Goal: Task Accomplishment & Management: Complete application form

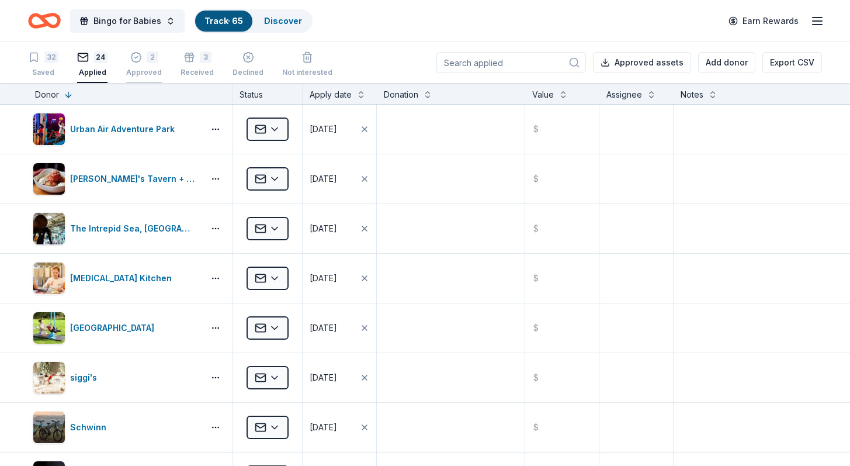
click at [143, 58] on div "2" at bounding box center [144, 57] width 36 height 12
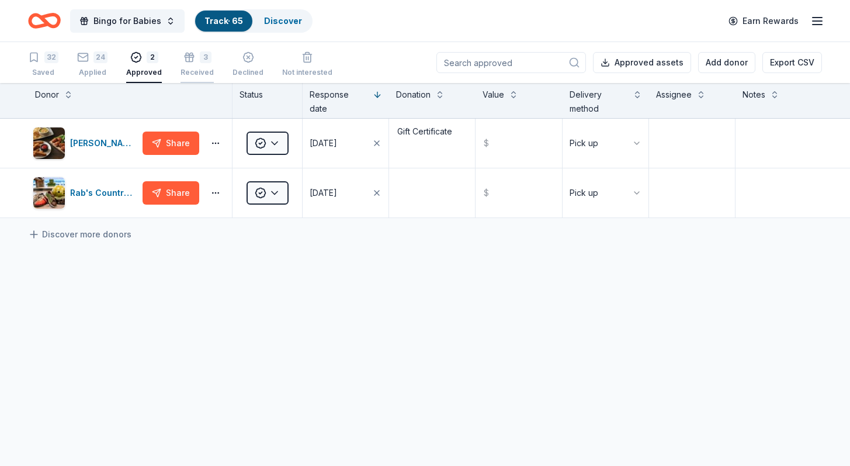
click at [193, 59] on div "3" at bounding box center [197, 57] width 33 height 12
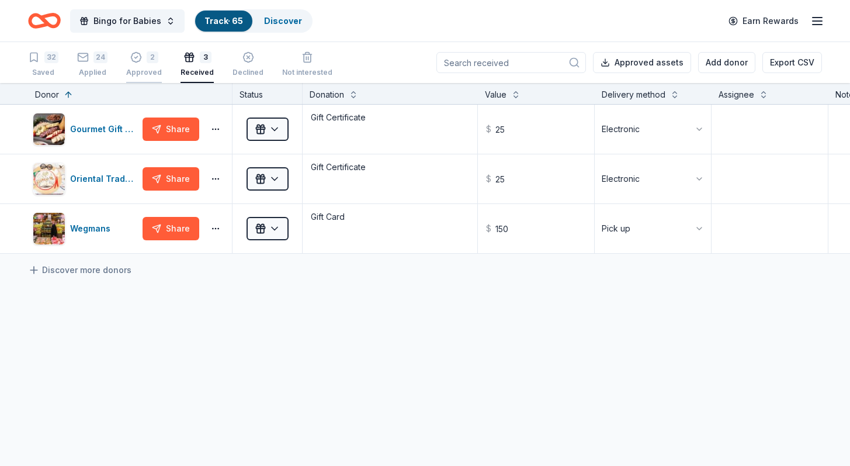
click at [131, 54] on icon "button" at bounding box center [136, 58] width 10 height 10
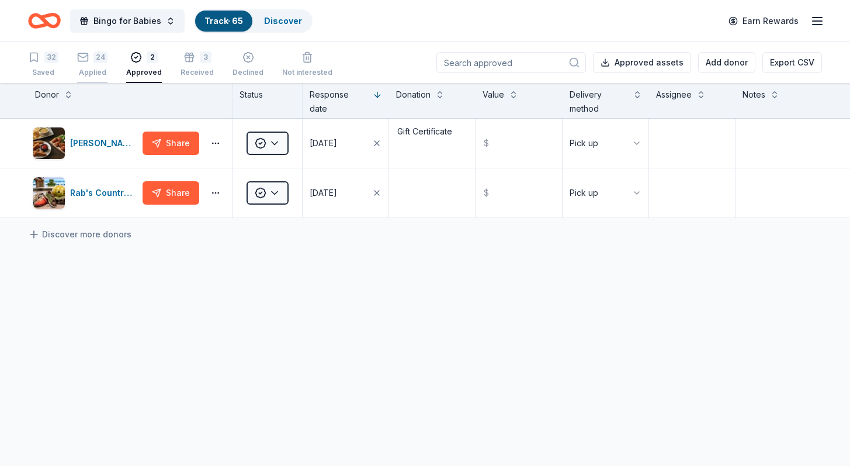
click at [93, 54] on div "24" at bounding box center [100, 57] width 14 height 12
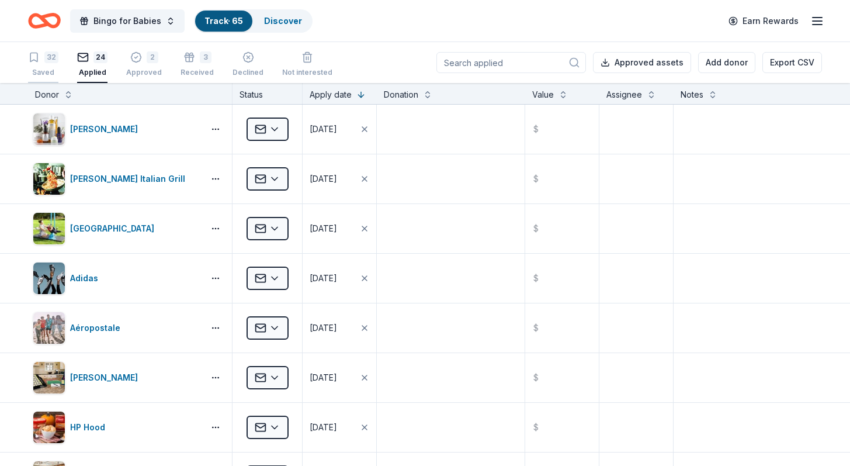
click at [46, 63] on div "32" at bounding box center [51, 57] width 14 height 12
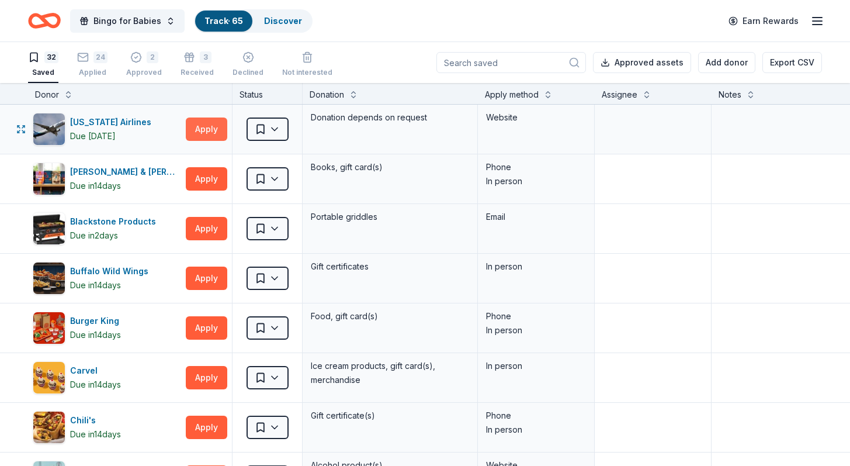
click at [205, 135] on button "Apply" at bounding box center [206, 128] width 41 height 23
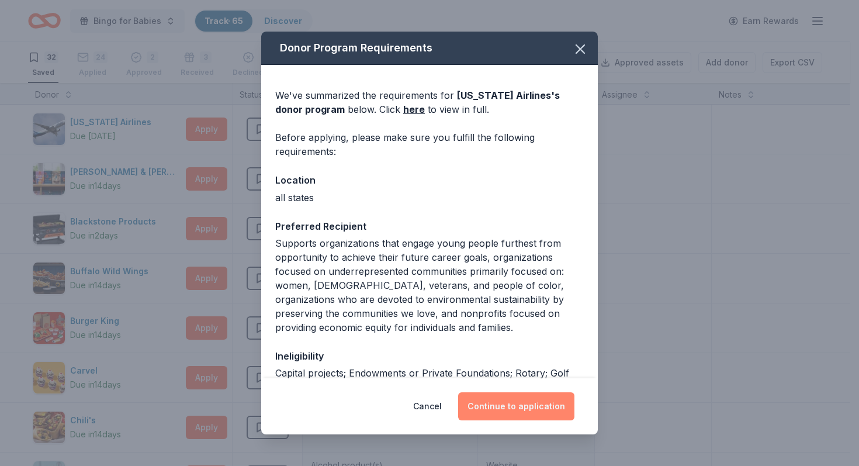
click at [502, 401] on button "Continue to application" at bounding box center [516, 406] width 116 height 28
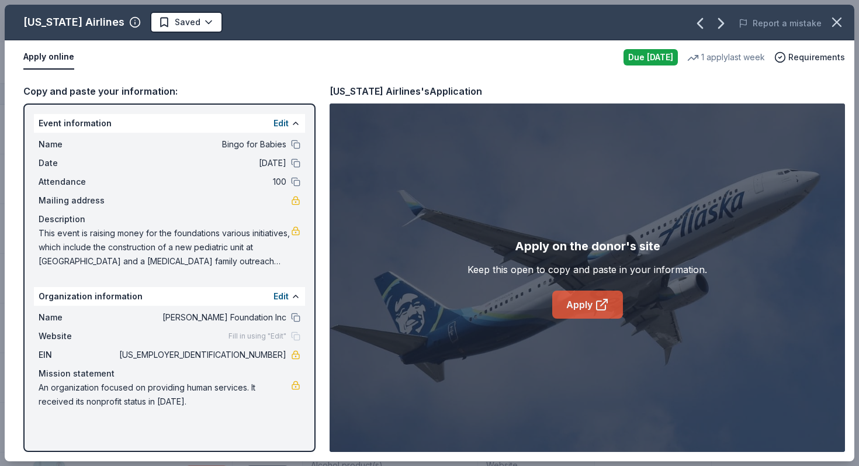
click at [586, 295] on link "Apply" at bounding box center [587, 304] width 71 height 28
click at [172, 25] on html "Bingo for Babies Track · 65 Discover Earn Rewards 32 Saved 24 Applied 2 Approve…" at bounding box center [429, 233] width 859 height 466
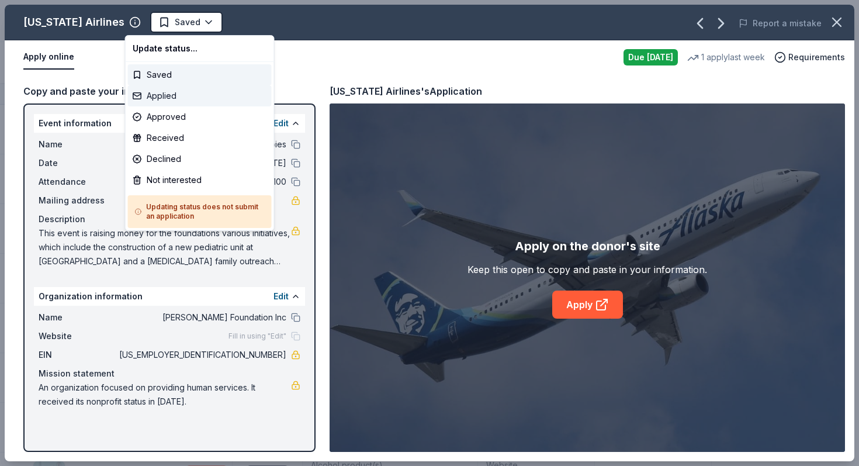
click at [162, 95] on div "Applied" at bounding box center [200, 95] width 144 height 21
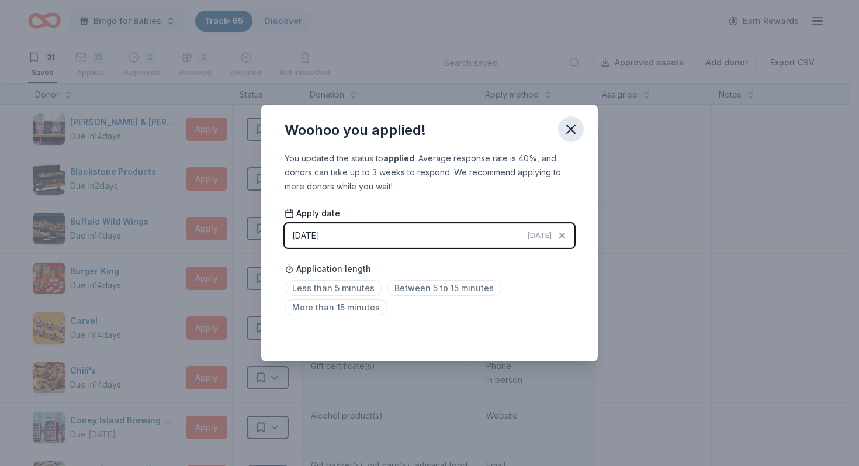
click at [571, 127] on icon "button" at bounding box center [571, 129] width 16 height 16
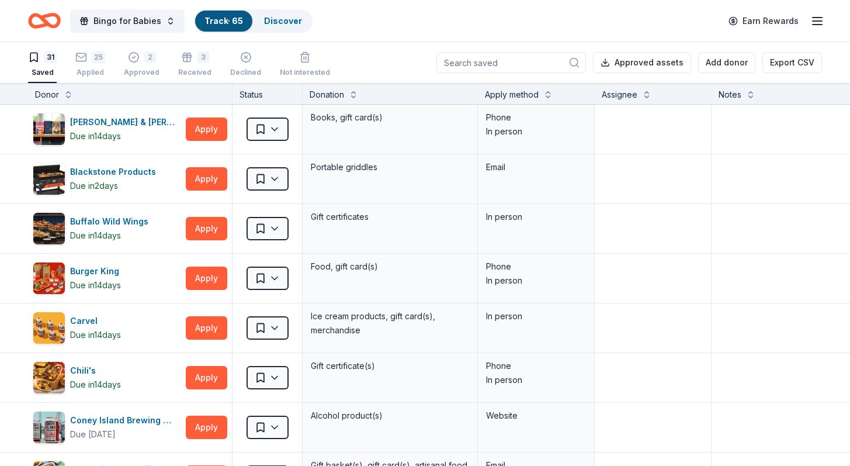
click at [540, 94] on div "Apply method" at bounding box center [536, 95] width 103 height 14
click at [551, 97] on button at bounding box center [547, 94] width 9 height 12
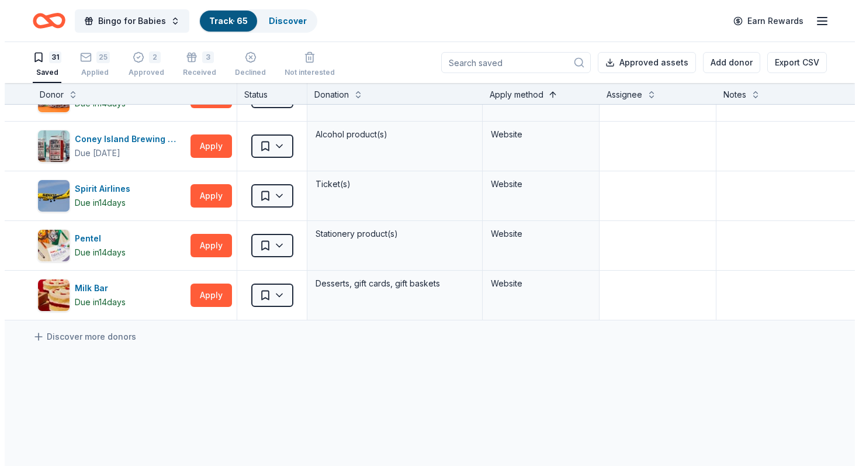
scroll to position [1332, 0]
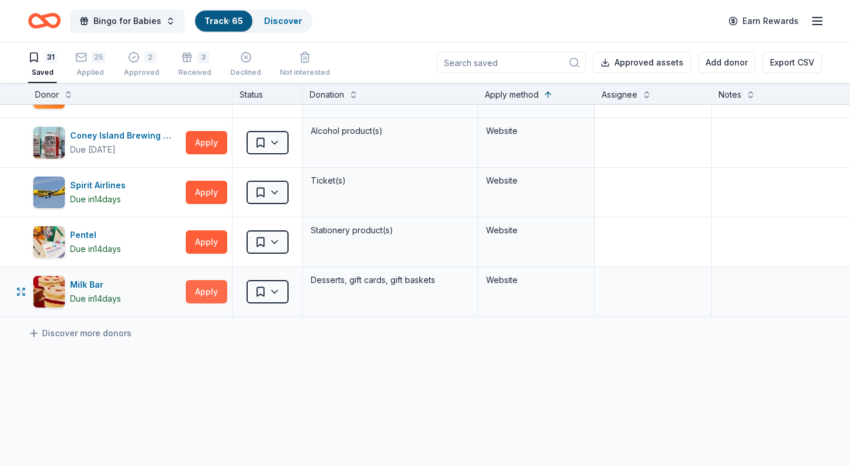
click at [203, 293] on button "Apply" at bounding box center [206, 291] width 41 height 23
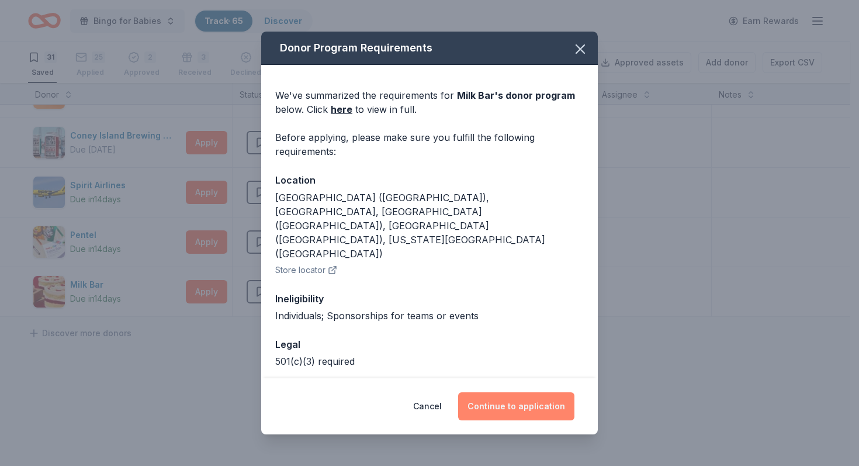
click at [510, 395] on button "Continue to application" at bounding box center [516, 406] width 116 height 28
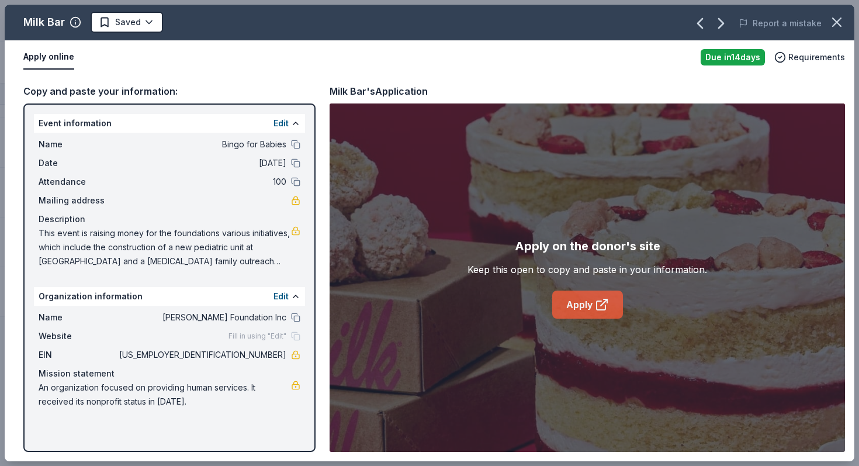
click at [584, 300] on link "Apply" at bounding box center [587, 304] width 71 height 28
click at [572, 306] on link "Apply" at bounding box center [587, 304] width 71 height 28
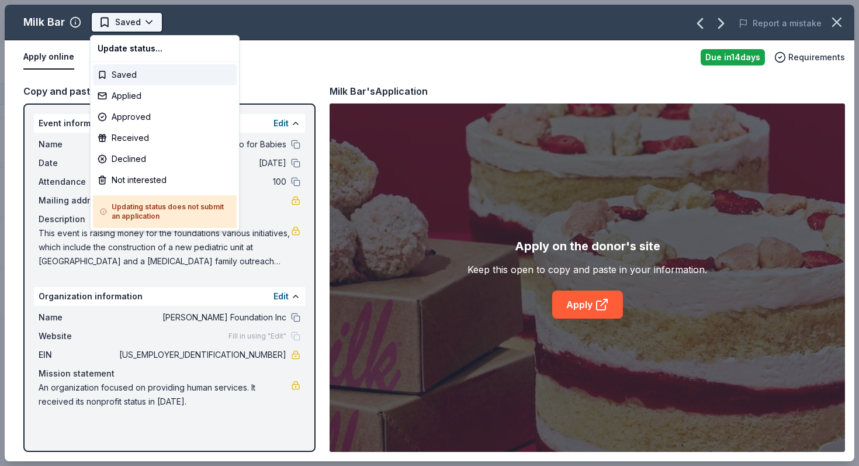
click at [145, 20] on html "Bingo for Babies Track · 65 Discover Earn Rewards 31 Saved 25 Applied 2 Approve…" at bounding box center [429, 233] width 859 height 466
click at [130, 179] on div "Not interested" at bounding box center [165, 179] width 144 height 21
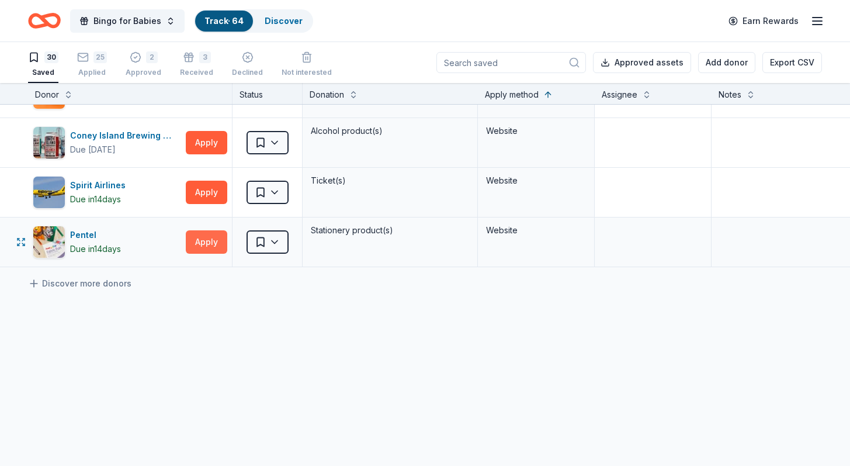
click at [201, 249] on button "Apply" at bounding box center [206, 241] width 41 height 23
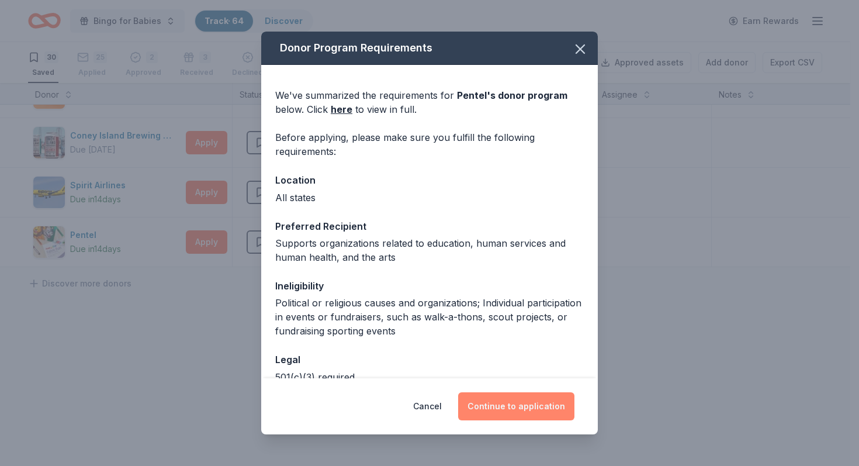
click at [519, 403] on button "Continue to application" at bounding box center [516, 406] width 116 height 28
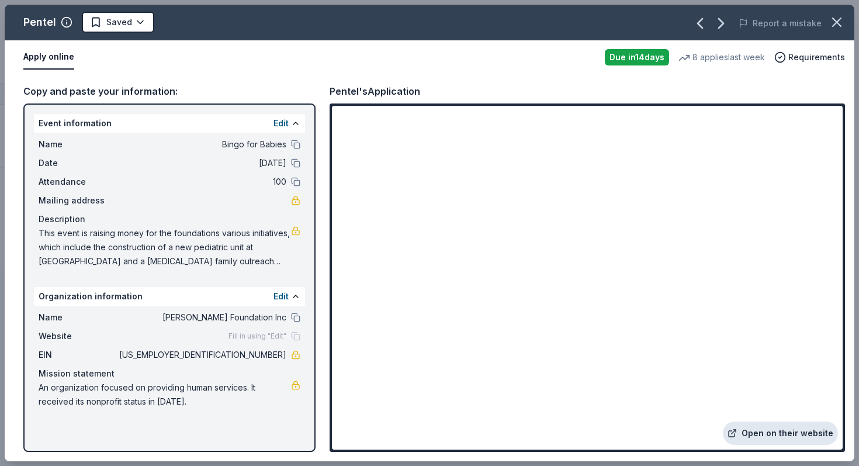
click at [780, 432] on link "Open on their website" at bounding box center [780, 432] width 115 height 23
click at [129, 23] on html "Bingo for Babies Track · 64 Discover Earn Rewards 30 Saved 25 Applied 2 Approve…" at bounding box center [429, 233] width 859 height 466
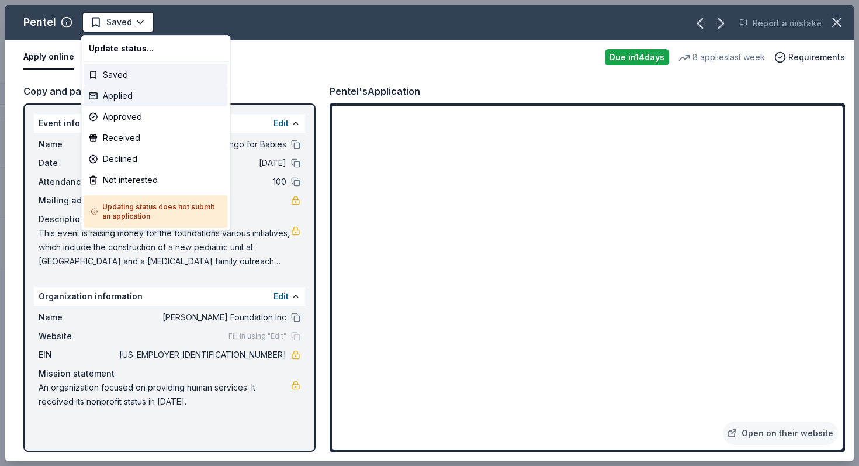
click at [114, 96] on div "Applied" at bounding box center [156, 95] width 144 height 21
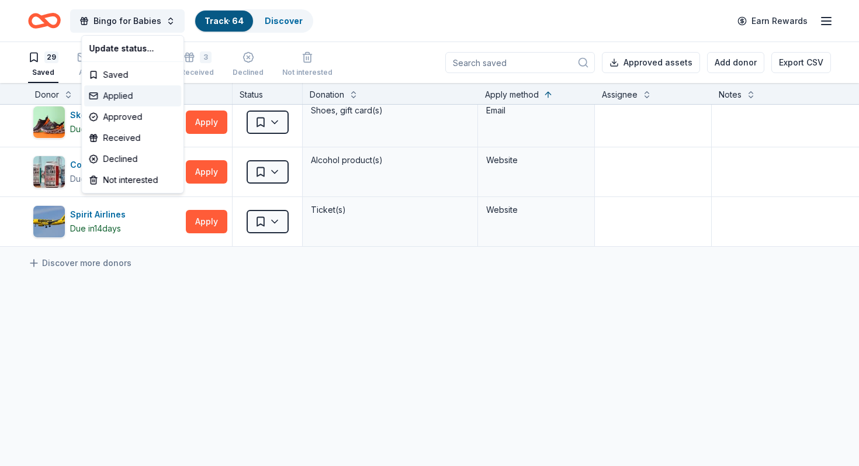
scroll to position [1311, 0]
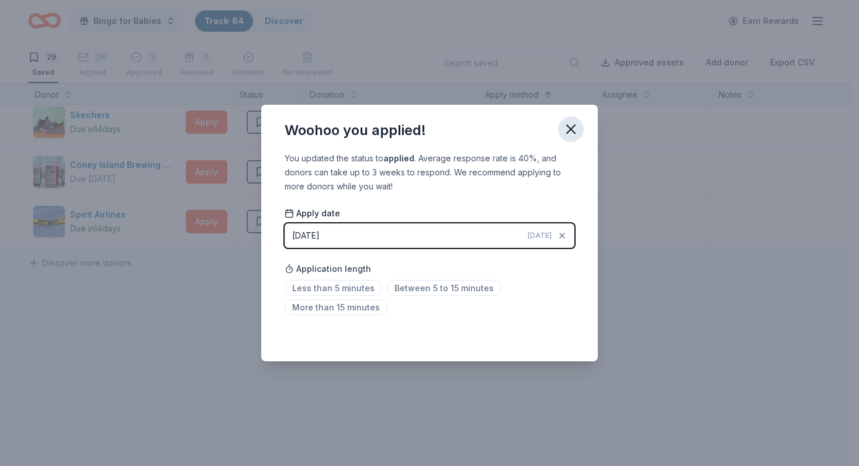
click at [569, 133] on icon "button" at bounding box center [571, 129] width 16 height 16
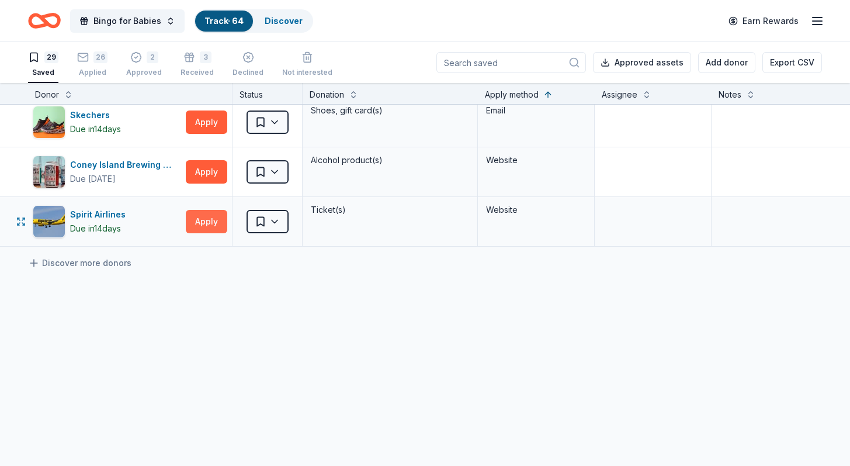
click at [203, 219] on button "Apply" at bounding box center [206, 221] width 41 height 23
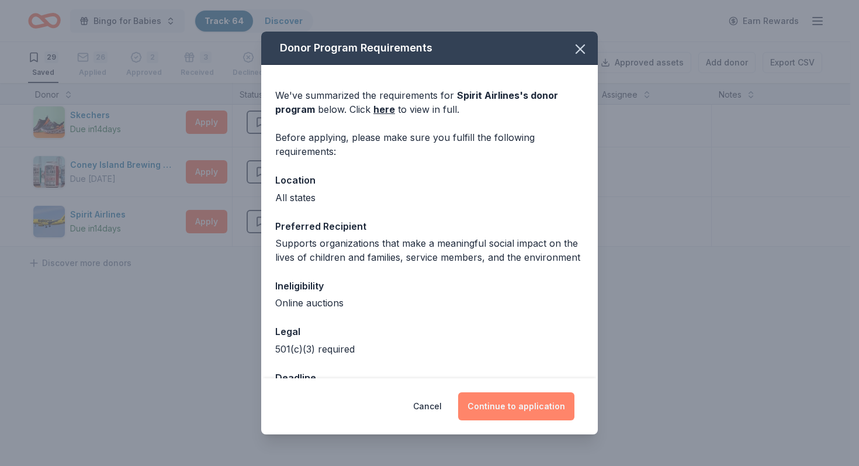
click at [505, 411] on button "Continue to application" at bounding box center [516, 406] width 116 height 28
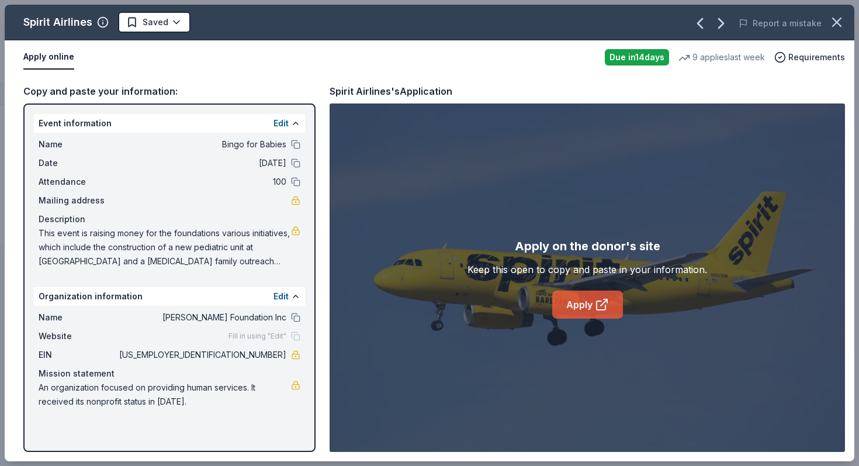
click at [589, 304] on link "Apply" at bounding box center [587, 304] width 71 height 28
click at [140, 23] on html "Bingo for Babies Track · 64 Discover Earn Rewards 29 Saved 26 Applied 2 Approve…" at bounding box center [429, 233] width 859 height 466
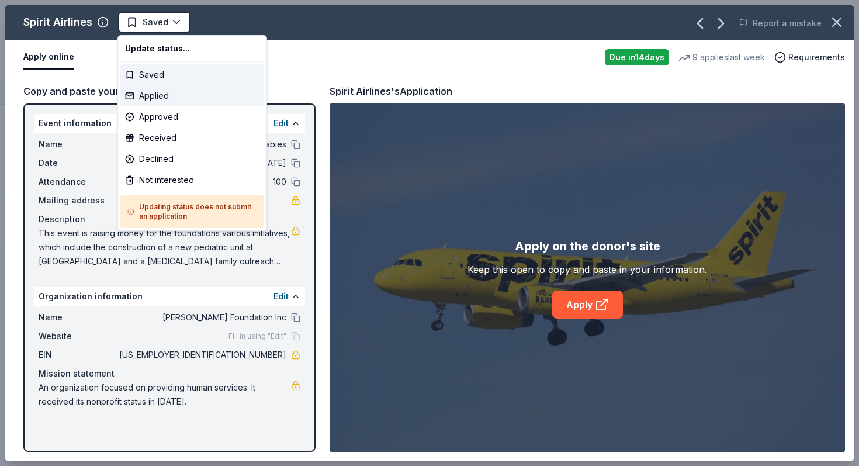
click at [147, 96] on div "Applied" at bounding box center [192, 95] width 144 height 21
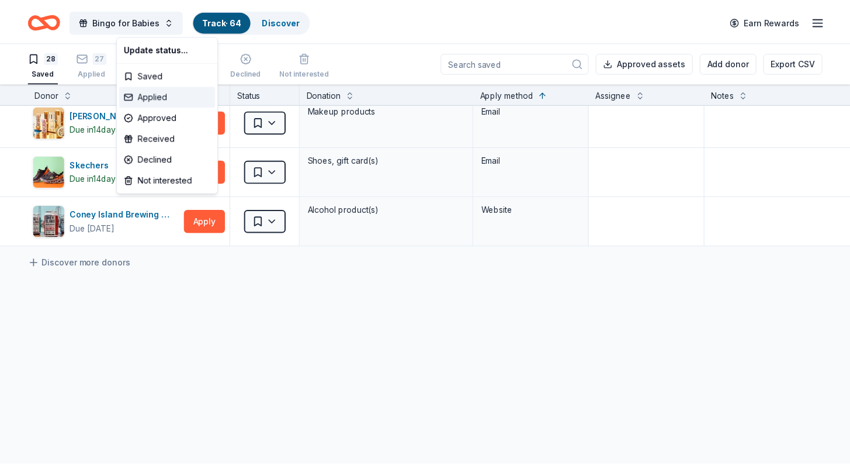
scroll to position [1262, 0]
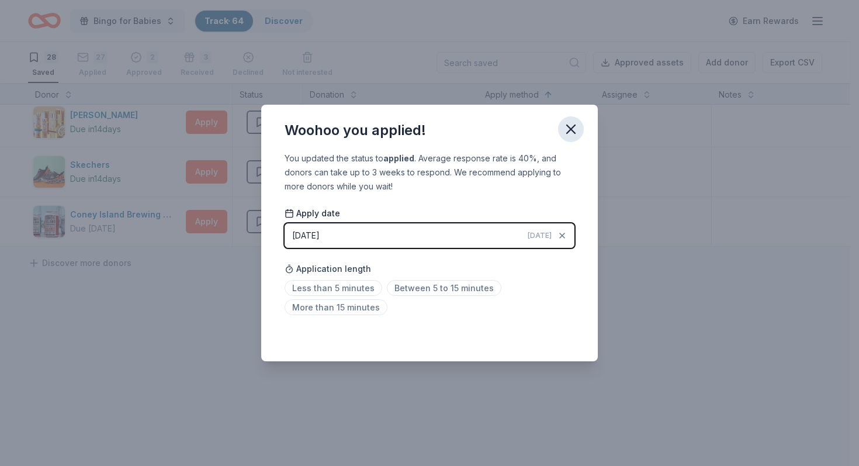
click at [568, 130] on icon "button" at bounding box center [571, 129] width 16 height 16
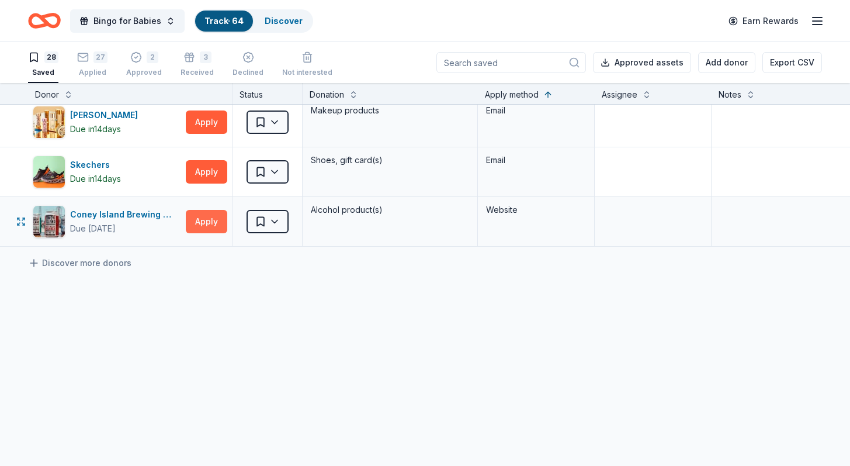
click at [204, 214] on button "Apply" at bounding box center [206, 221] width 41 height 23
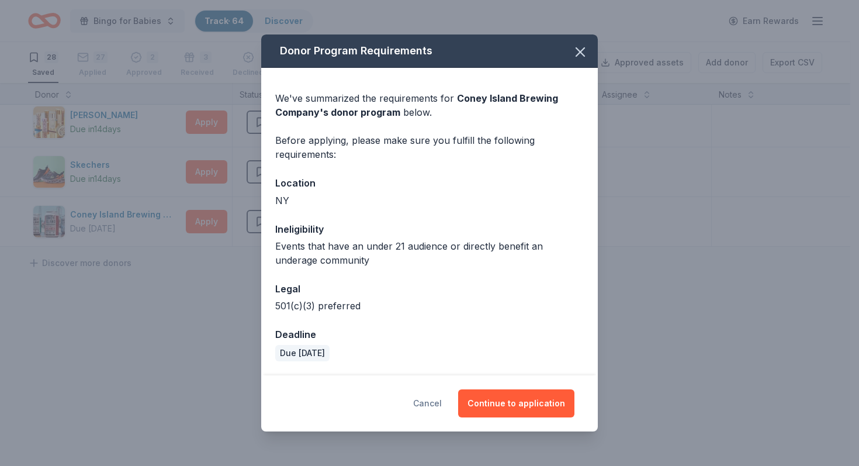
click at [441, 404] on button "Cancel" at bounding box center [427, 403] width 29 height 28
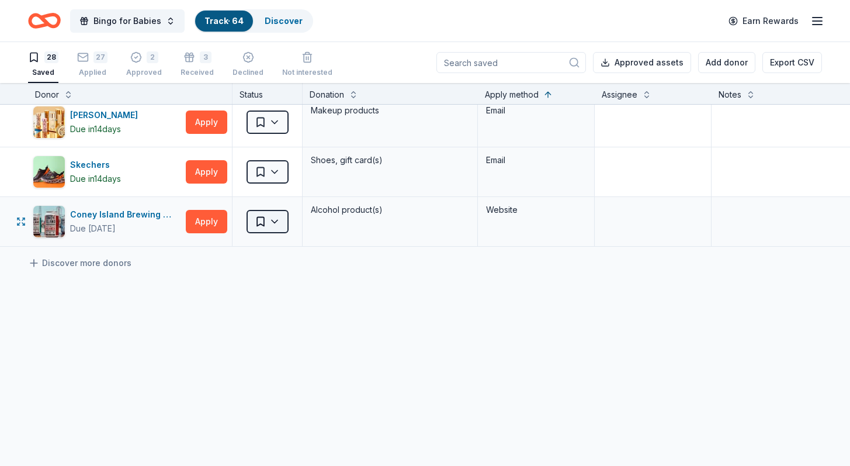
click at [270, 211] on html "Bingo for Babies Track · 64 Discover Earn Rewards 28 Saved 27 Applied 2 Approve…" at bounding box center [425, 233] width 850 height 466
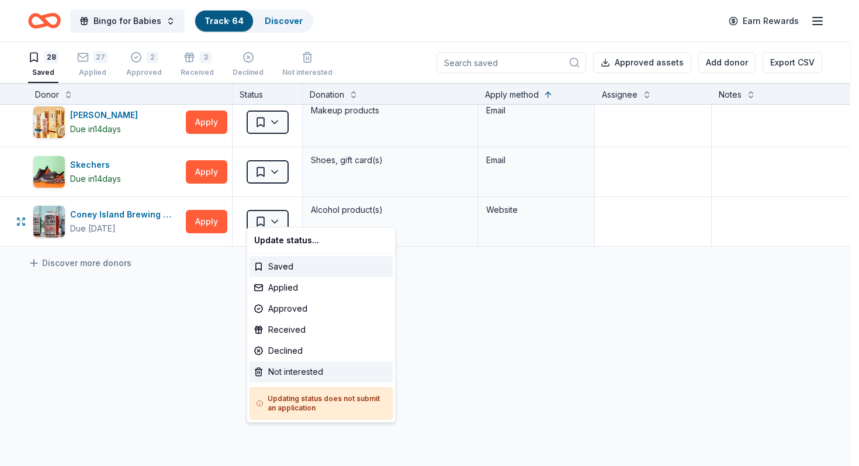
click at [274, 368] on div "Not interested" at bounding box center [321, 371] width 144 height 21
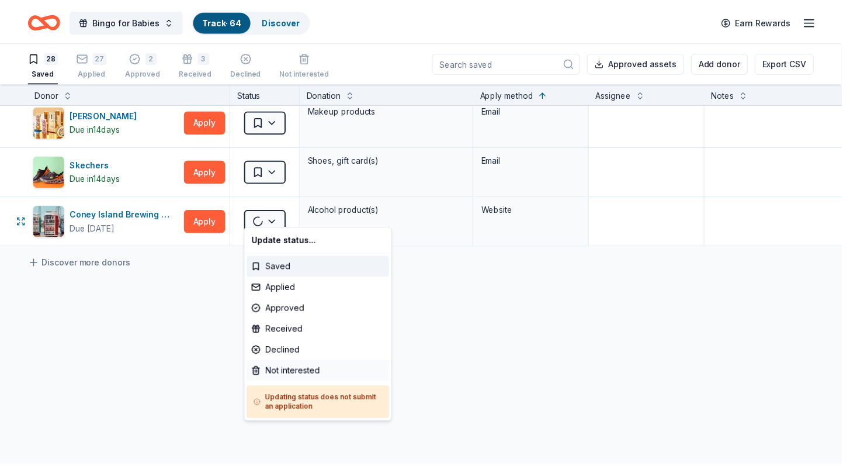
scroll to position [1212, 0]
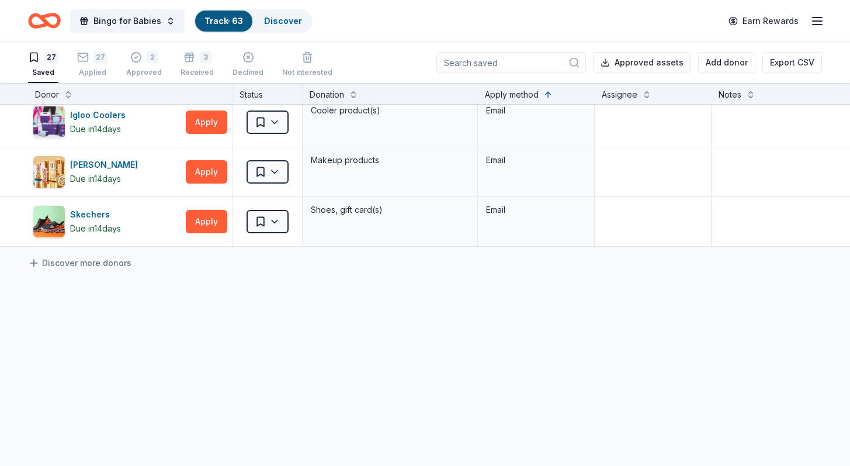
click at [207, 210] on button "Apply" at bounding box center [206, 221] width 41 height 23
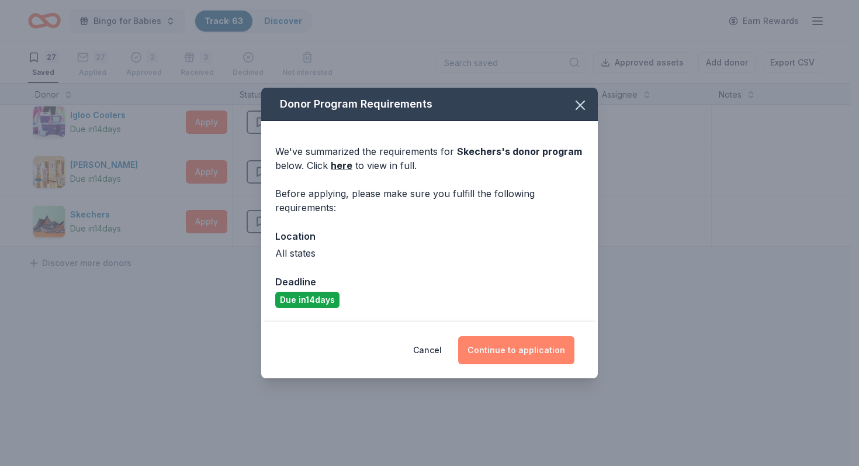
click at [491, 345] on button "Continue to application" at bounding box center [516, 350] width 116 height 28
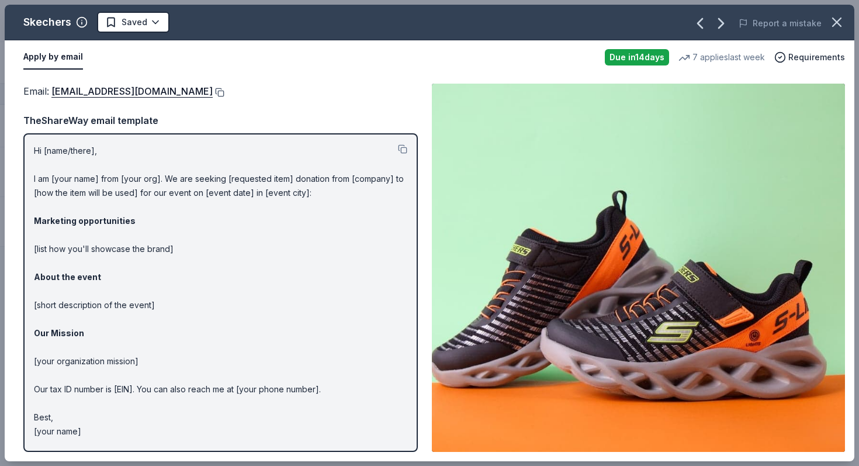
click at [213, 92] on button at bounding box center [219, 92] width 12 height 9
click at [403, 148] on button at bounding box center [402, 148] width 9 height 9
click at [310, 103] on div "Email : foundation@skechers.com TheShareWay email template Hi [name/there], I a…" at bounding box center [220, 268] width 394 height 368
click at [835, 24] on icon "button" at bounding box center [836, 22] width 8 height 8
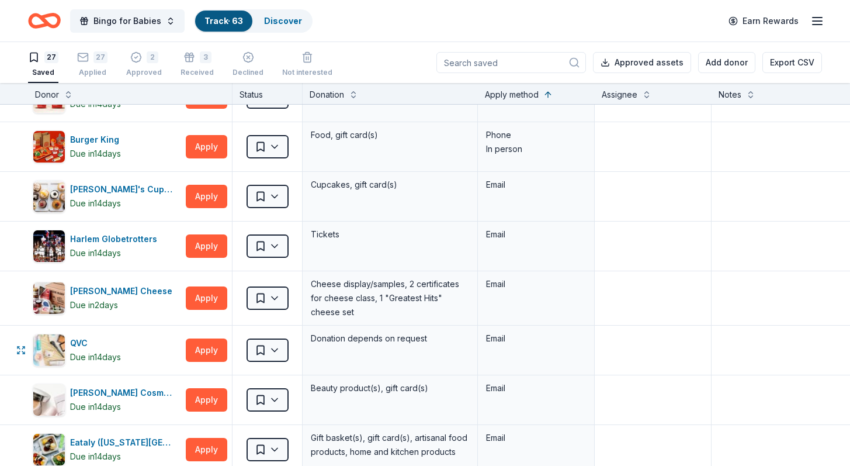
scroll to position [605, 0]
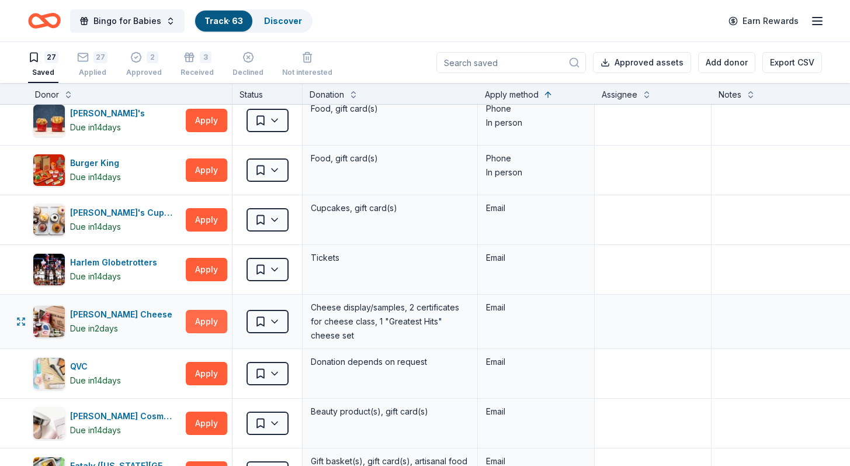
click at [203, 322] on button "Apply" at bounding box center [206, 321] width 41 height 23
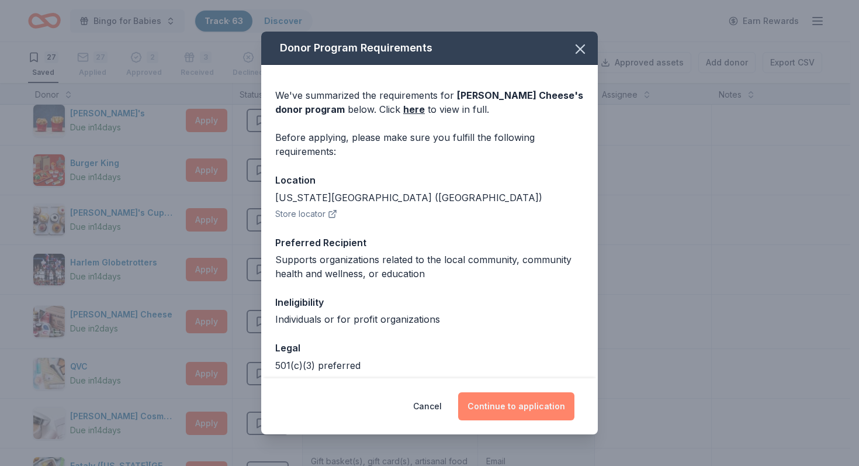
click at [511, 404] on button "Continue to application" at bounding box center [516, 406] width 116 height 28
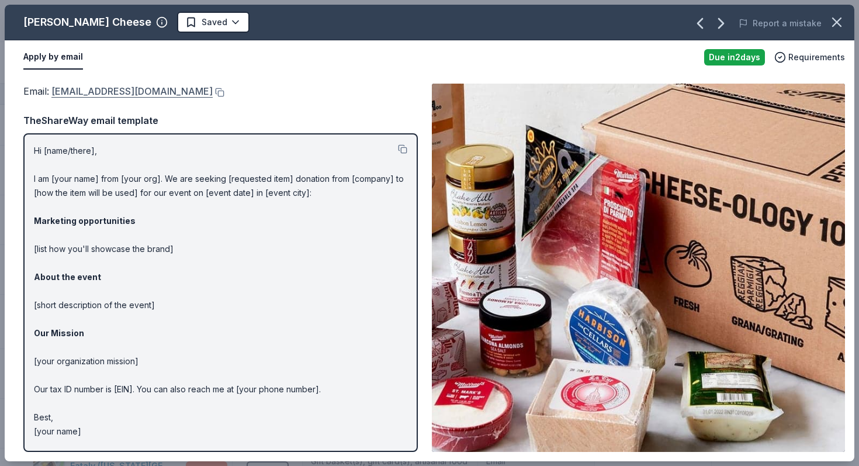
click at [164, 93] on link "donations@murrayscheese.com" at bounding box center [131, 91] width 161 height 15
click at [213, 92] on button at bounding box center [219, 92] width 12 height 9
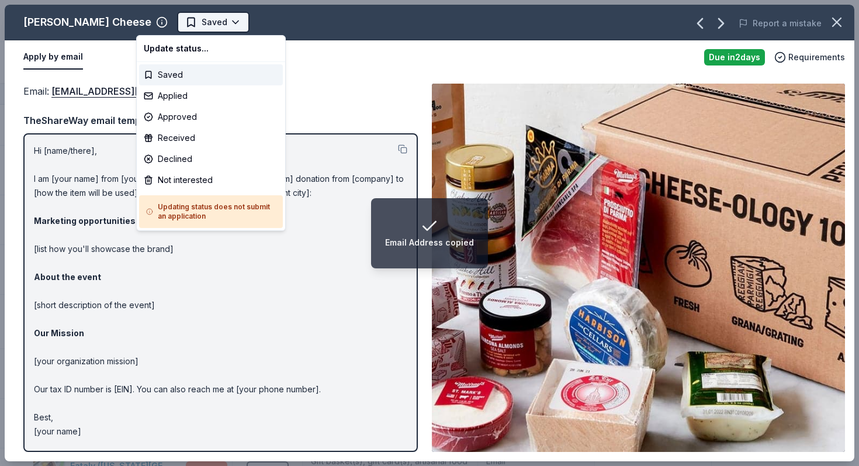
click at [192, 27] on html "Email Address copied Bingo for Babies Track · 63 Discover Earn Rewards 27 Saved…" at bounding box center [429, 233] width 859 height 466
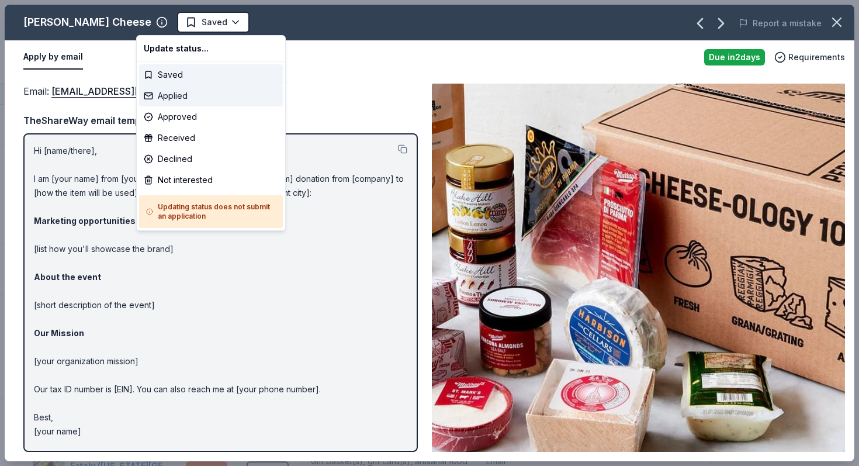
click at [169, 92] on div "Applied" at bounding box center [211, 95] width 144 height 21
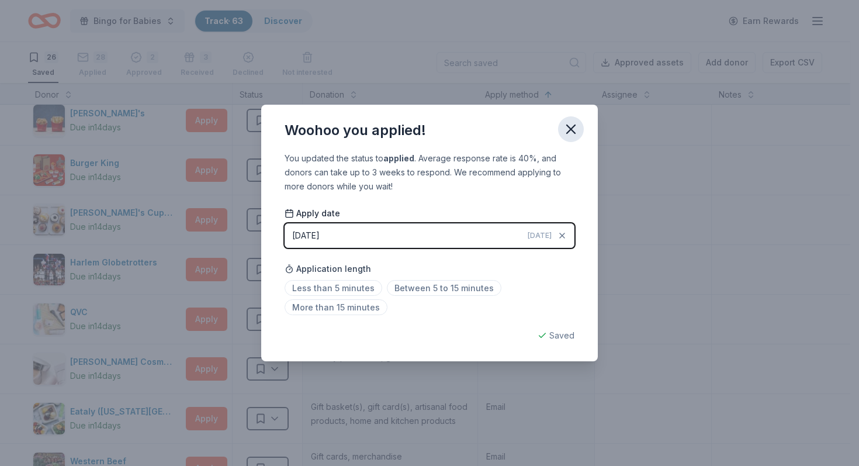
click at [571, 126] on icon "button" at bounding box center [571, 129] width 16 height 16
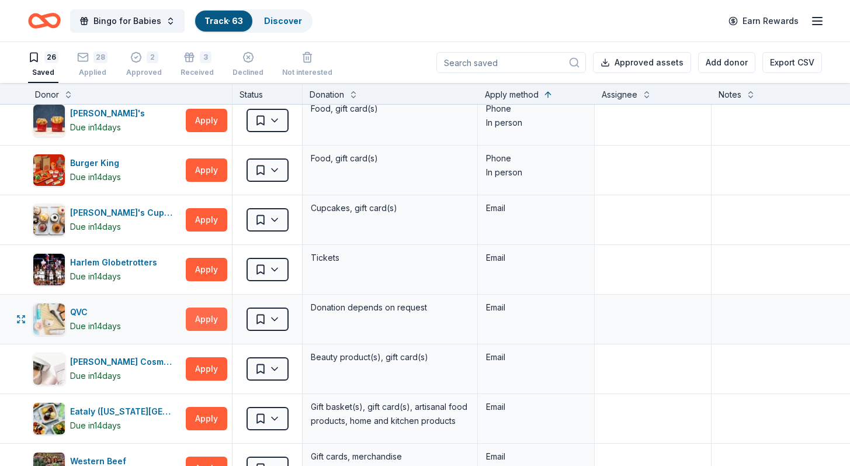
click at [210, 317] on button "Apply" at bounding box center [206, 318] width 41 height 23
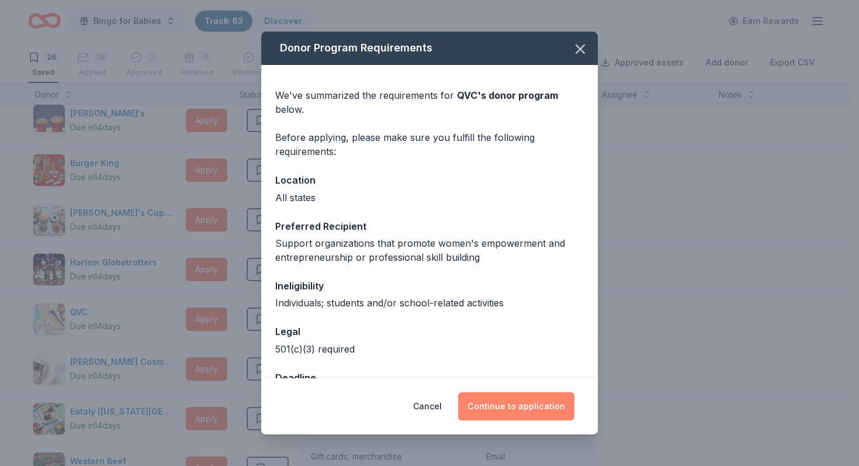
click at [497, 409] on button "Continue to application" at bounding box center [516, 406] width 116 height 28
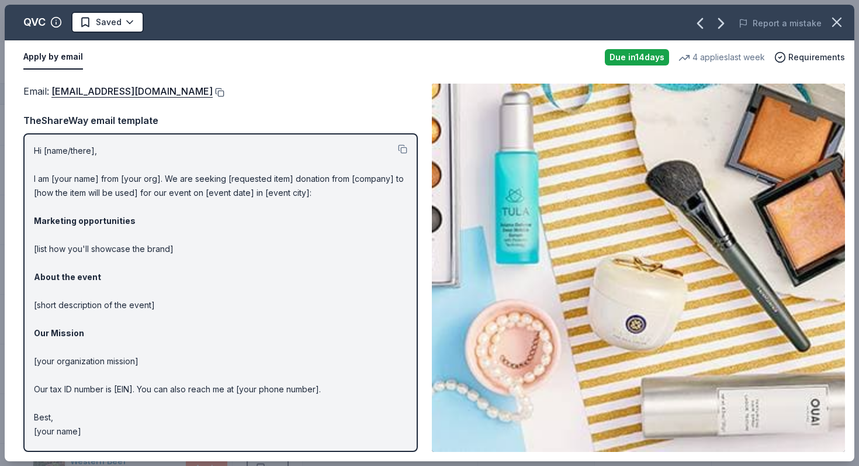
click at [213, 91] on button at bounding box center [219, 92] width 12 height 9
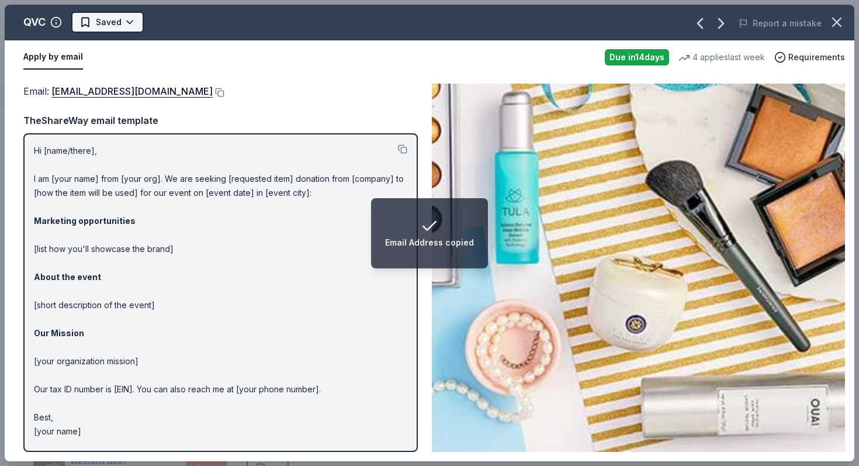
click at [130, 22] on html "Email Address copied Bingo for Babies Track · 63 Discover Earn Rewards 26 Saved…" at bounding box center [429, 233] width 859 height 466
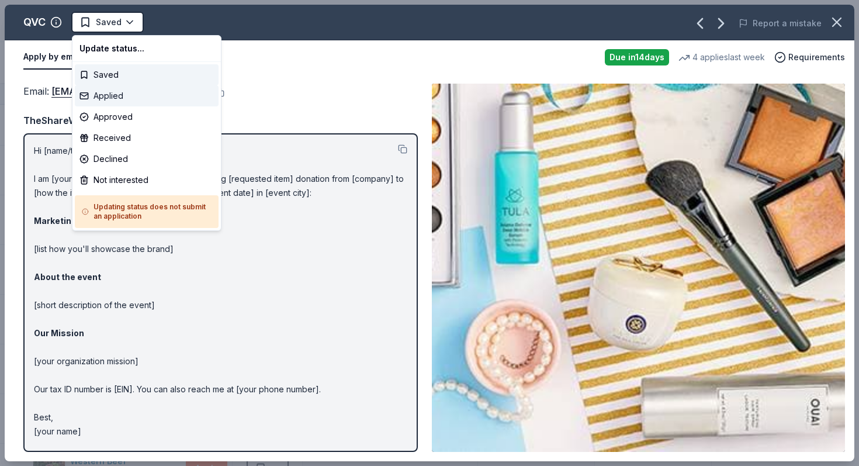
click at [109, 91] on div "Applied" at bounding box center [147, 95] width 144 height 21
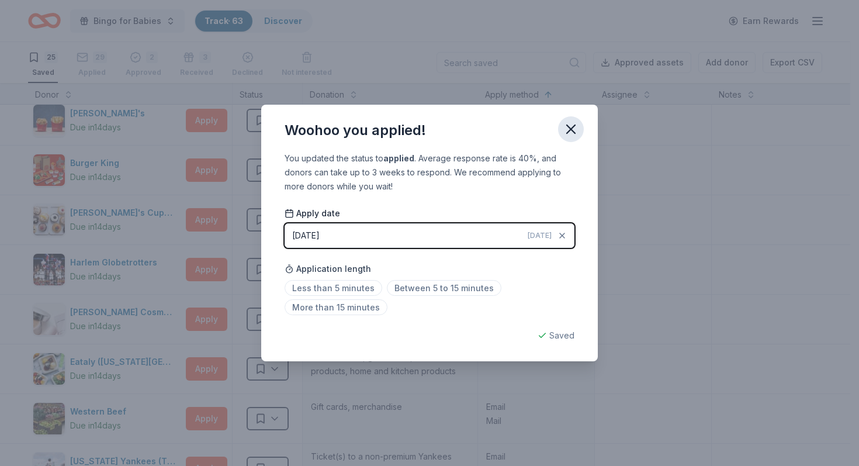
click at [573, 131] on icon "button" at bounding box center [571, 129] width 8 height 8
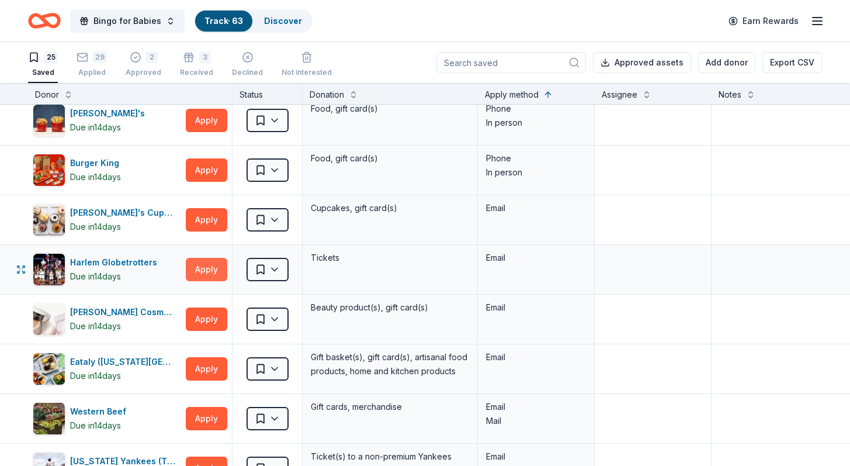
click at [218, 274] on button "Apply" at bounding box center [206, 269] width 41 height 23
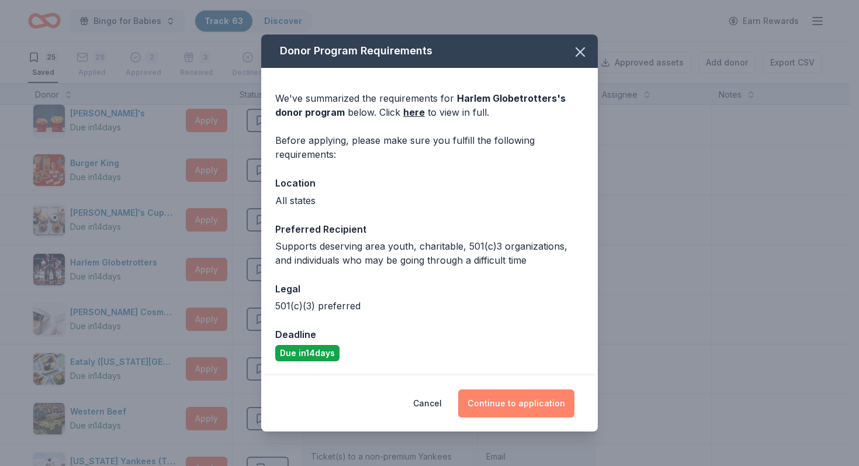
click at [522, 402] on button "Continue to application" at bounding box center [516, 403] width 116 height 28
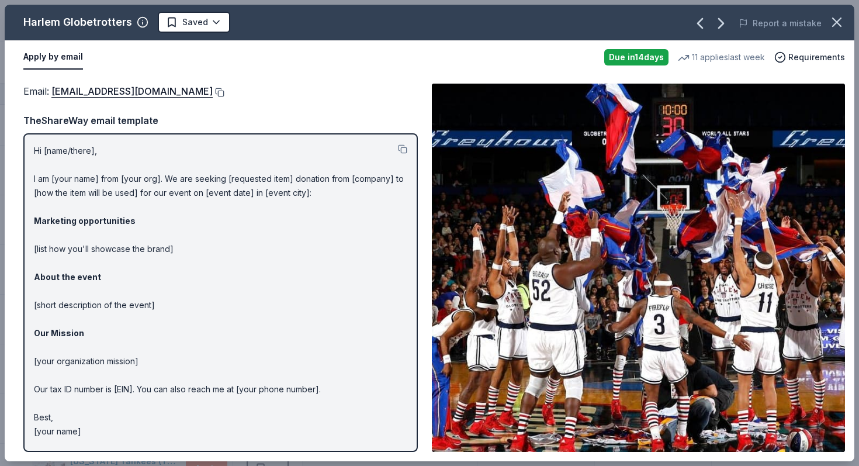
click at [213, 89] on button at bounding box center [219, 92] width 12 height 9
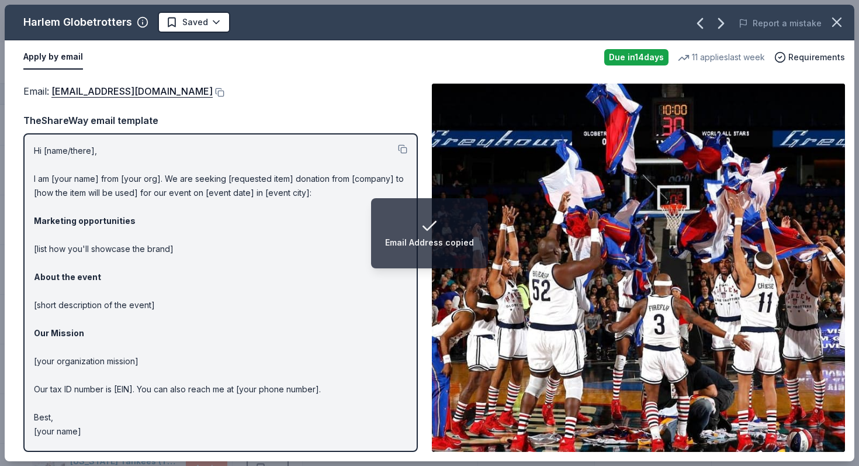
click at [199, 33] on div "Harlem Globetrotters Saved Report a mistake" at bounding box center [429, 23] width 849 height 36
click at [200, 26] on html "Email Address copied Bingo for Babies Track · 63 Discover Earn Rewards 25 Saved…" at bounding box center [429, 233] width 859 height 466
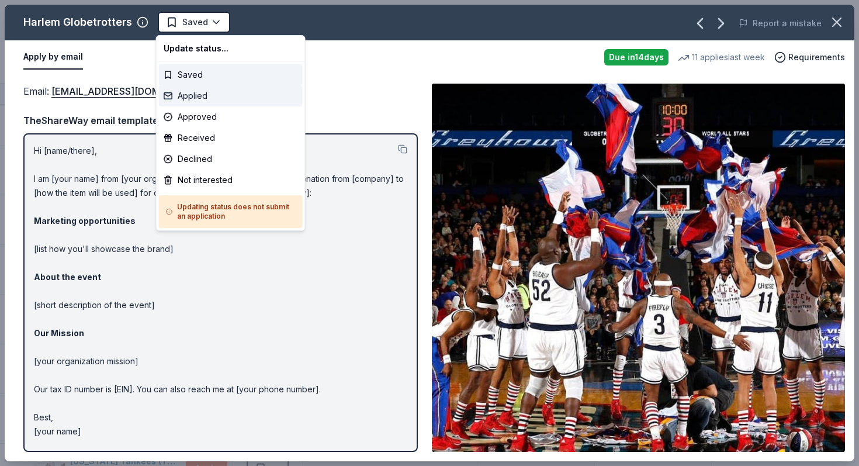
click at [193, 96] on div "Applied" at bounding box center [231, 95] width 144 height 21
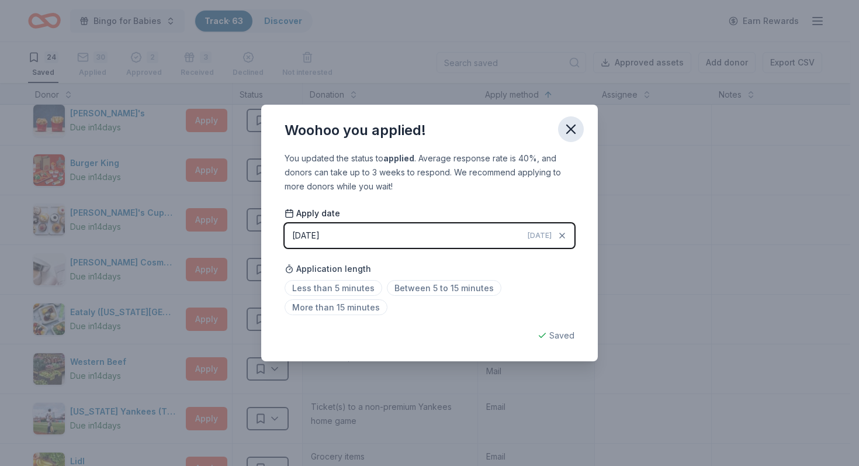
click at [566, 128] on icon "button" at bounding box center [571, 129] width 16 height 16
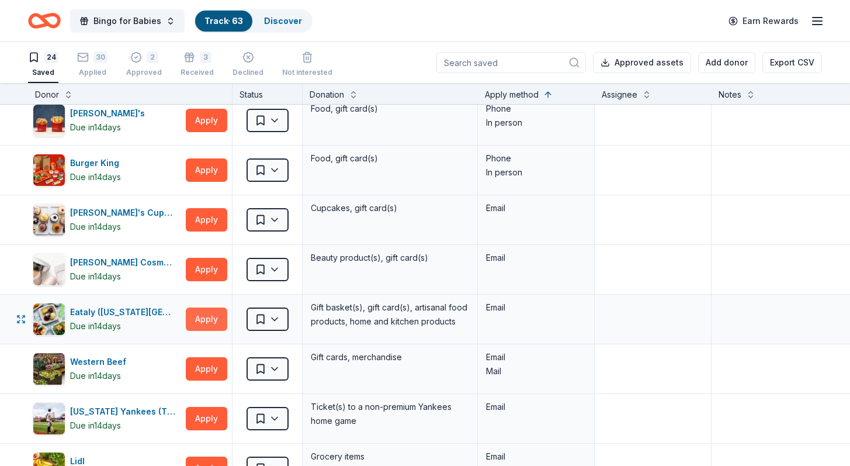
click at [210, 320] on button "Apply" at bounding box center [206, 318] width 41 height 23
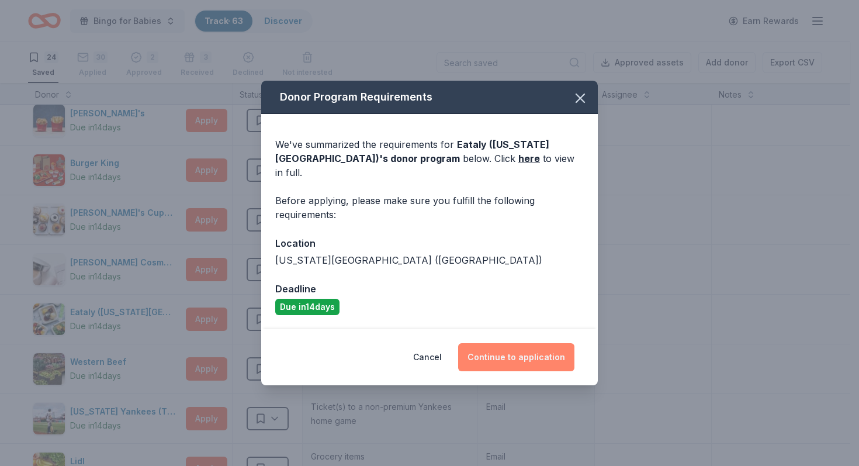
click at [515, 352] on button "Continue to application" at bounding box center [516, 357] width 116 height 28
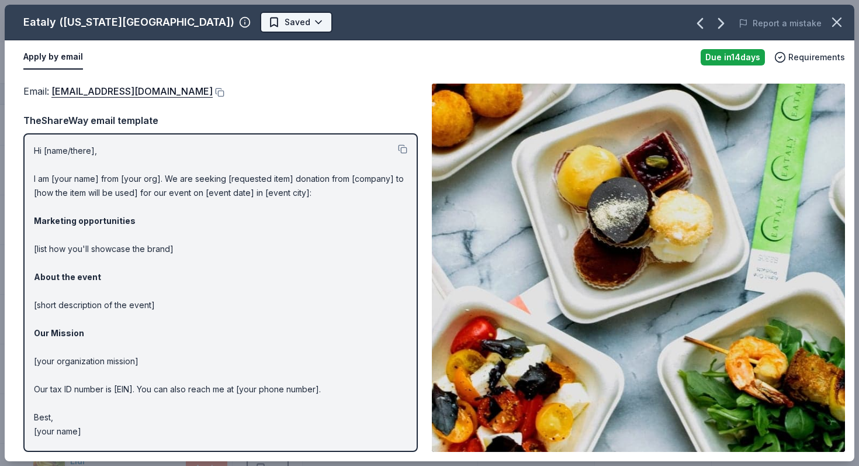
click at [210, 25] on html "Bingo for Babies Track · 63 Discover Earn Rewards 24 Saved 30 Applied 2 Approve…" at bounding box center [429, 233] width 859 height 466
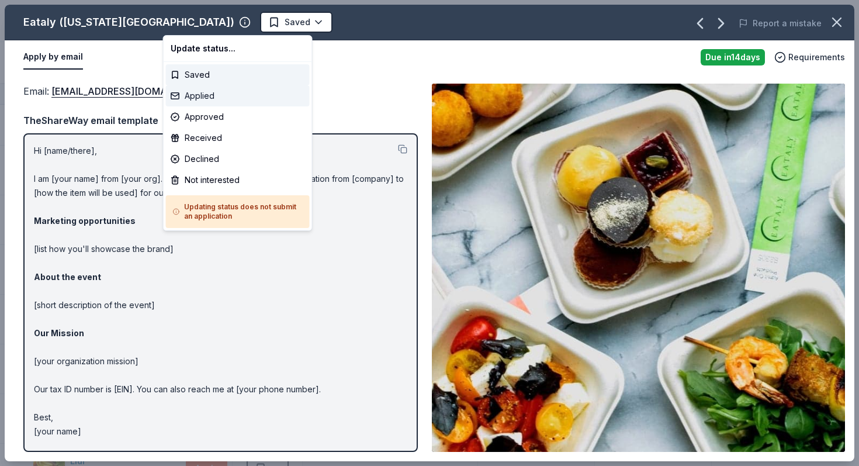
click at [198, 93] on div "Applied" at bounding box center [238, 95] width 144 height 21
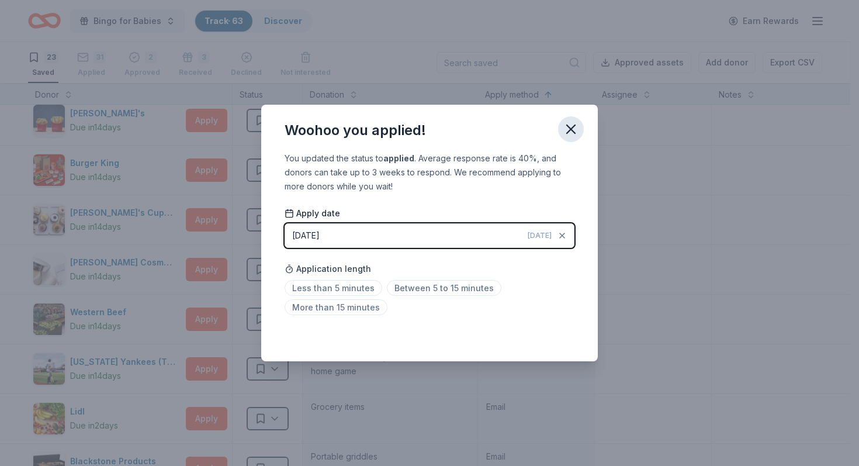
click at [576, 127] on icon "button" at bounding box center [571, 129] width 16 height 16
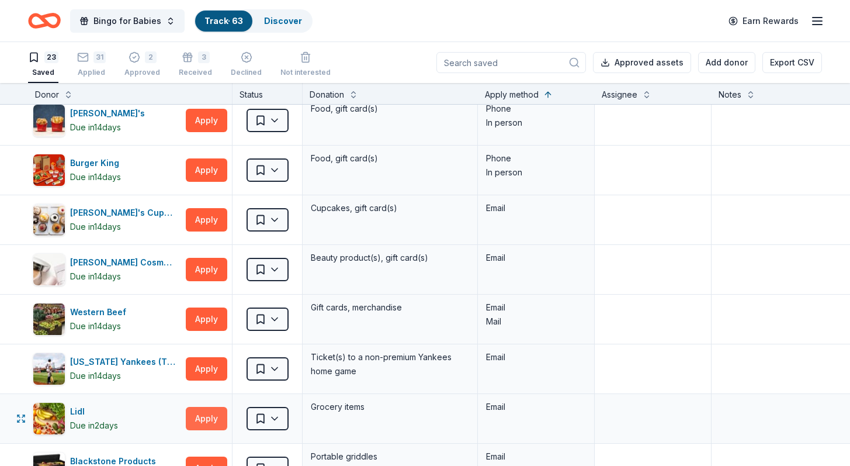
click at [213, 417] on button "Apply" at bounding box center [206, 418] width 41 height 23
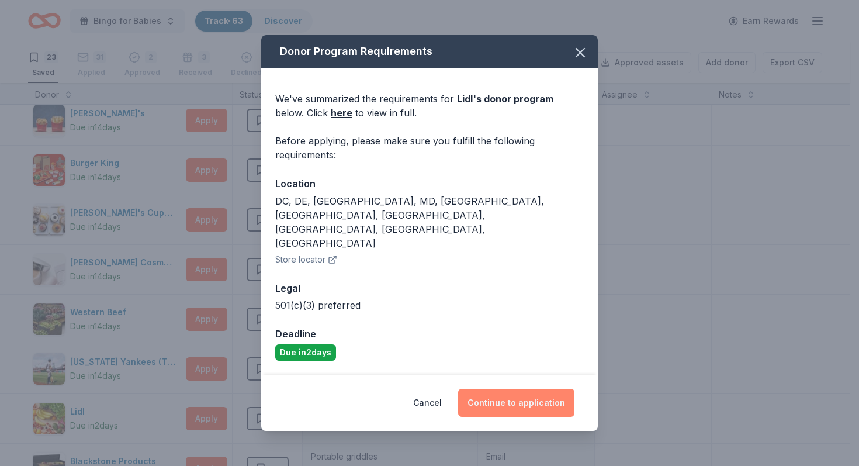
click at [515, 388] on button "Continue to application" at bounding box center [516, 402] width 116 height 28
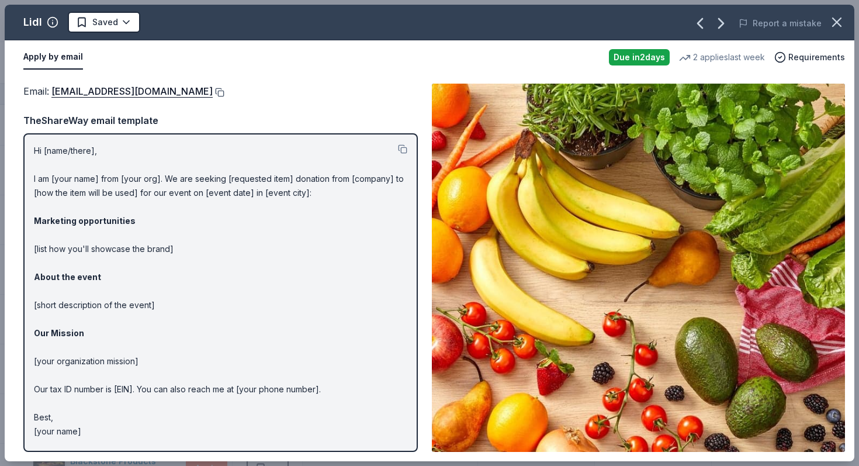
click at [213, 92] on button at bounding box center [219, 92] width 12 height 9
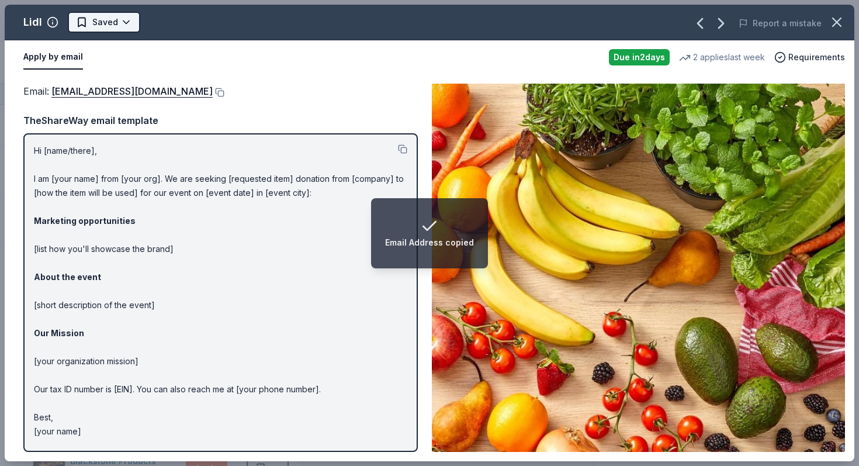
click at [115, 22] on html "Email Address copied Bingo for Babies Track · 63 Discover Earn Rewards 23 Saved…" at bounding box center [429, 233] width 859 height 466
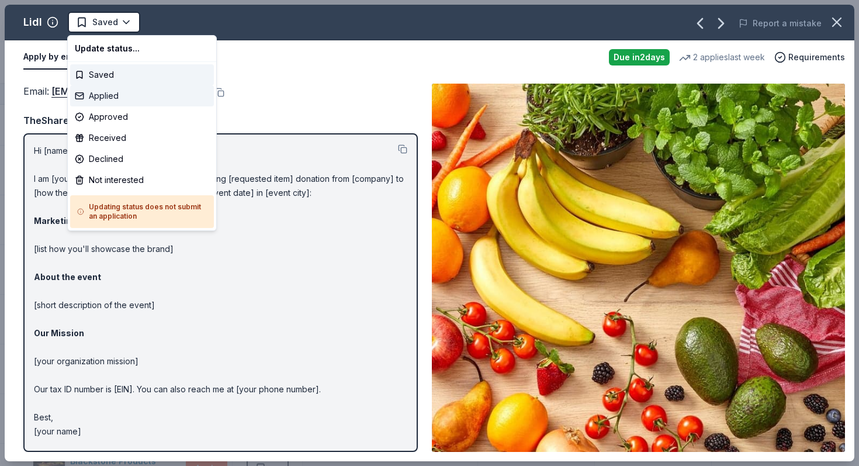
click at [102, 96] on div "Applied" at bounding box center [142, 95] width 144 height 21
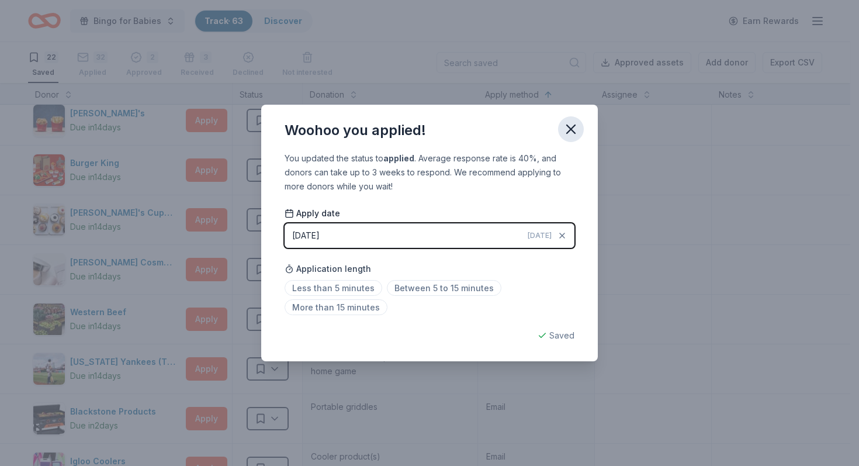
click at [567, 129] on icon "button" at bounding box center [571, 129] width 16 height 16
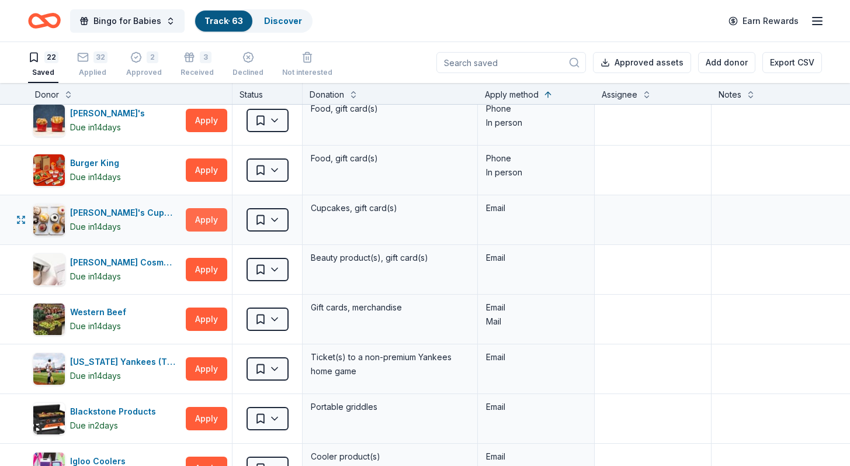
click at [210, 217] on button "Apply" at bounding box center [206, 219] width 41 height 23
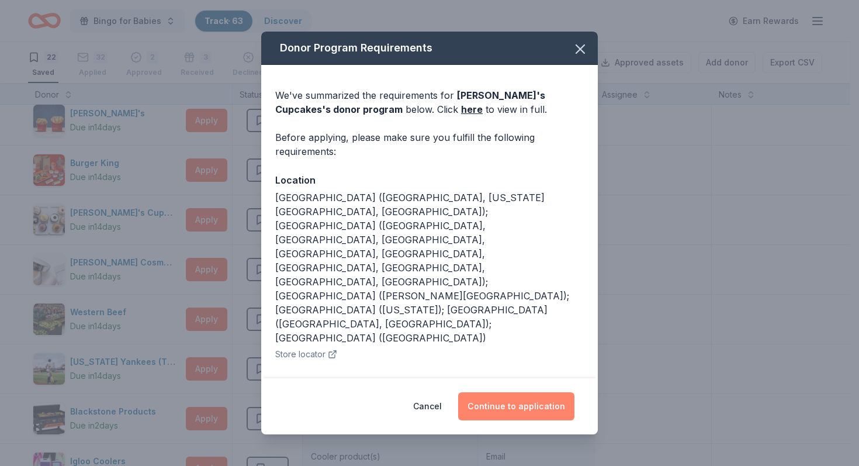
click at [522, 400] on button "Continue to application" at bounding box center [516, 406] width 116 height 28
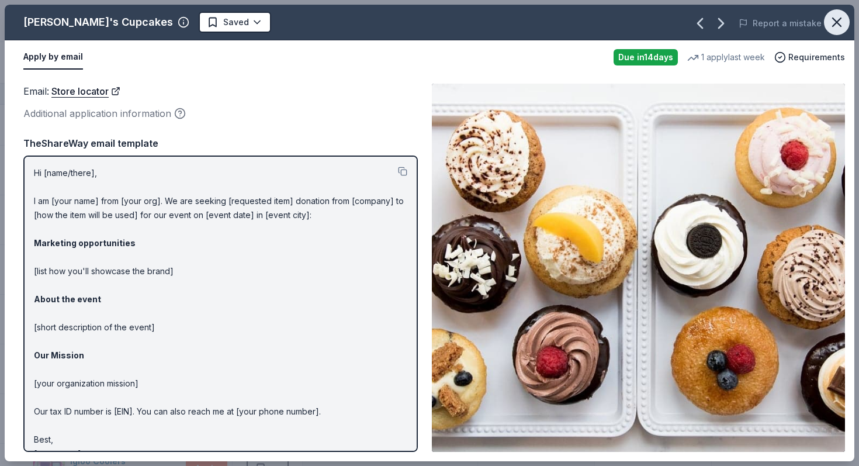
click at [842, 20] on icon "button" at bounding box center [836, 22] width 16 height 16
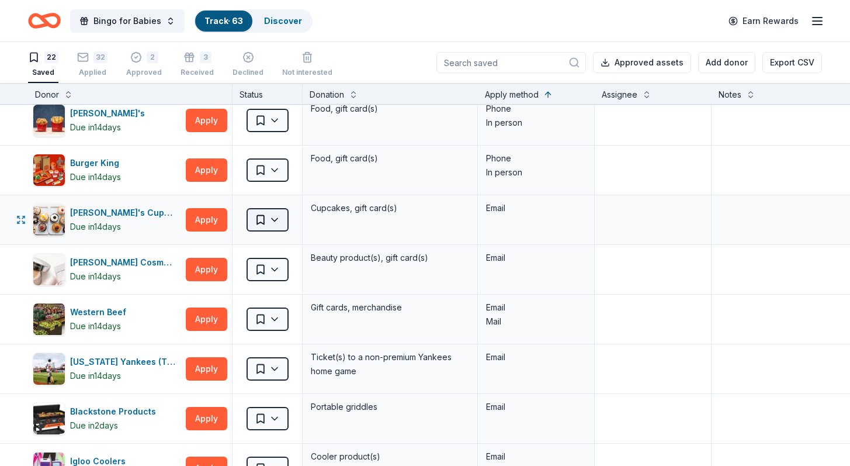
click at [278, 215] on html "Bingo for Babies Track · 63 Discover Earn Rewards 22 Saved 32 Applied 2 Approve…" at bounding box center [425, 233] width 850 height 466
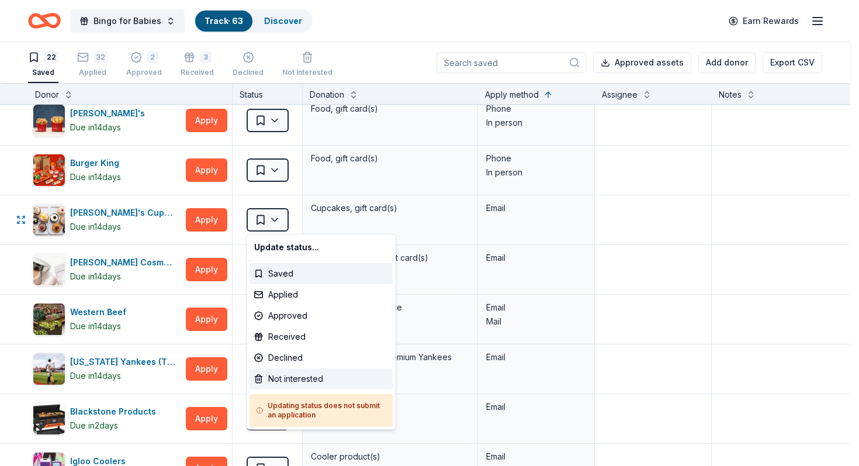
click at [283, 377] on div "Not interested" at bounding box center [321, 378] width 144 height 21
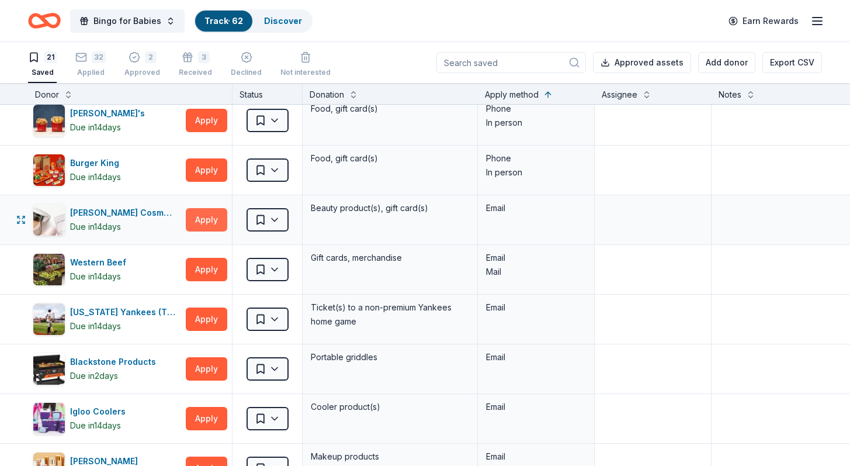
click at [210, 218] on button "Apply" at bounding box center [206, 219] width 41 height 23
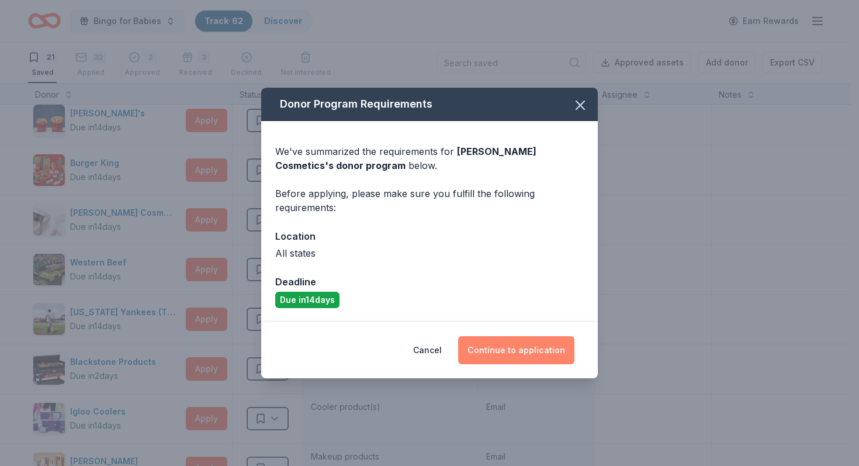
click at [540, 348] on button "Continue to application" at bounding box center [516, 350] width 116 height 28
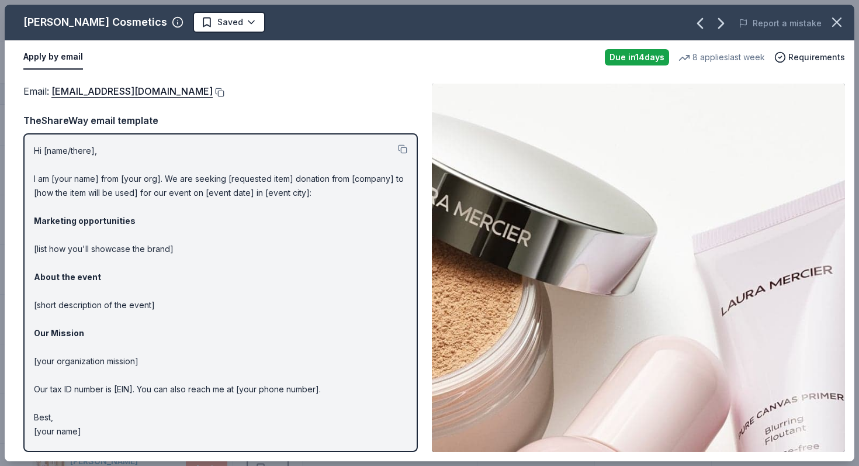
click at [213, 92] on button at bounding box center [219, 92] width 12 height 9
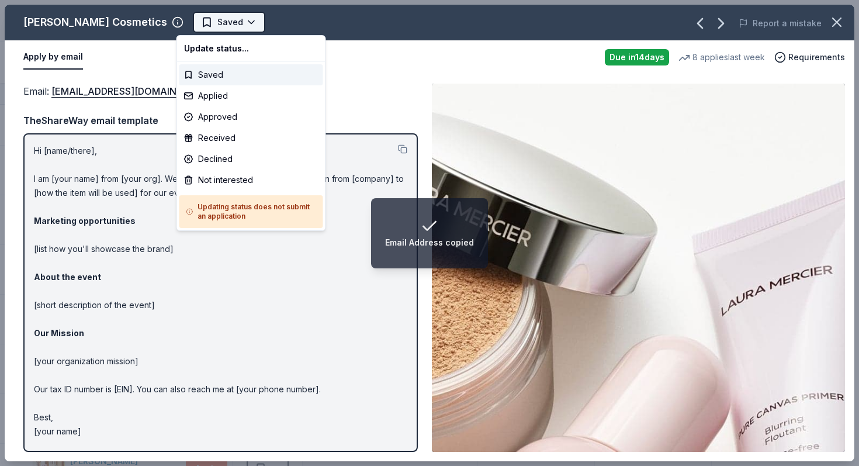
click at [226, 27] on html "Email Address copied Bingo for Babies Track · 62 Discover Earn Rewards 21 Saved…" at bounding box center [429, 233] width 859 height 466
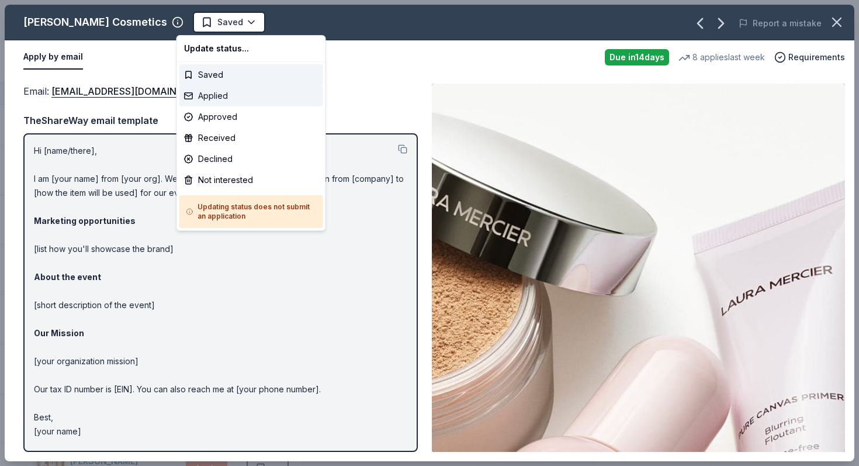
click at [217, 96] on div "Applied" at bounding box center [251, 95] width 144 height 21
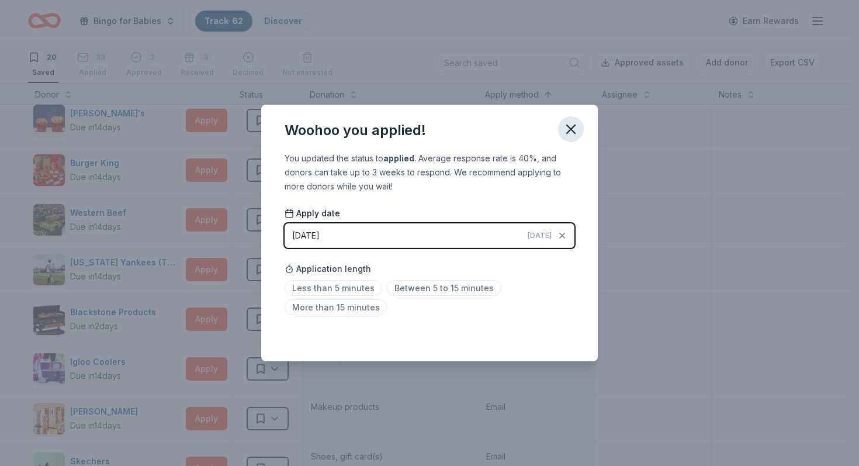
click at [572, 129] on icon "button" at bounding box center [571, 129] width 16 height 16
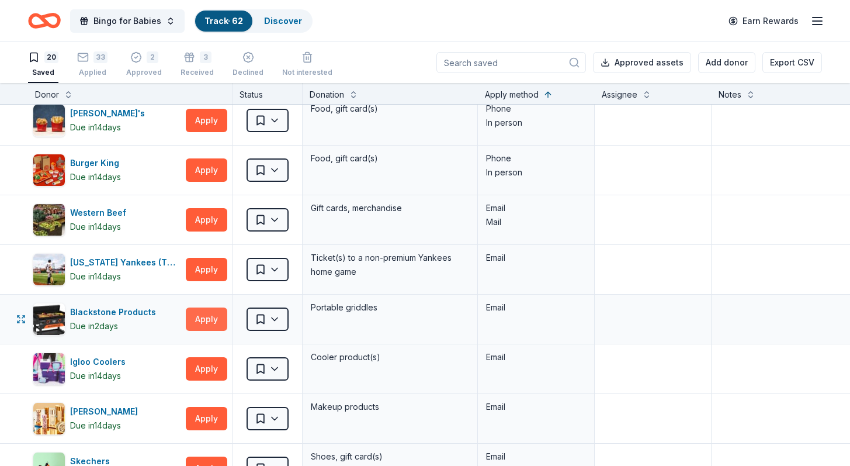
click at [203, 321] on button "Apply" at bounding box center [206, 318] width 41 height 23
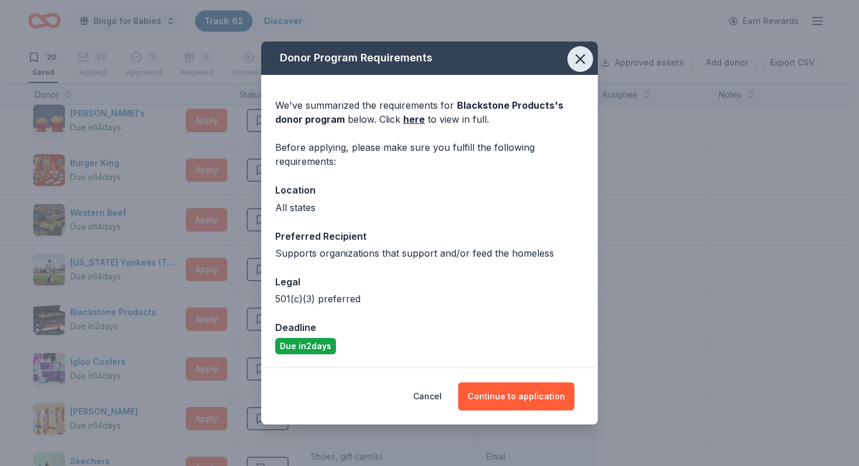
click at [581, 54] on icon "button" at bounding box center [580, 59] width 16 height 16
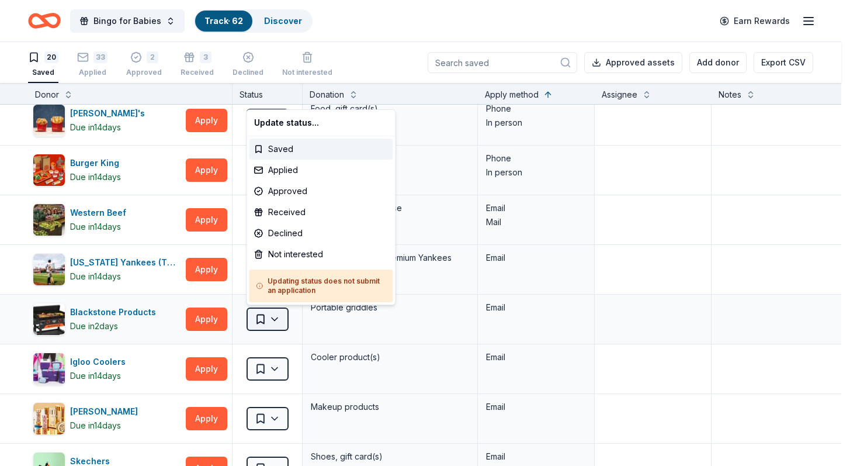
click at [276, 320] on html "Bingo for Babies Track · 62 Discover Earn Rewards 20 Saved 33 Applied 2 Approve…" at bounding box center [425, 233] width 850 height 466
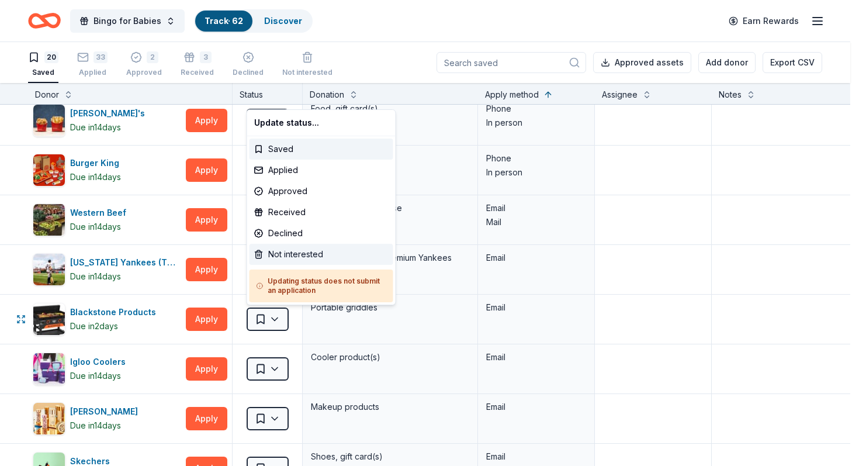
click at [297, 256] on div "Not interested" at bounding box center [321, 254] width 144 height 21
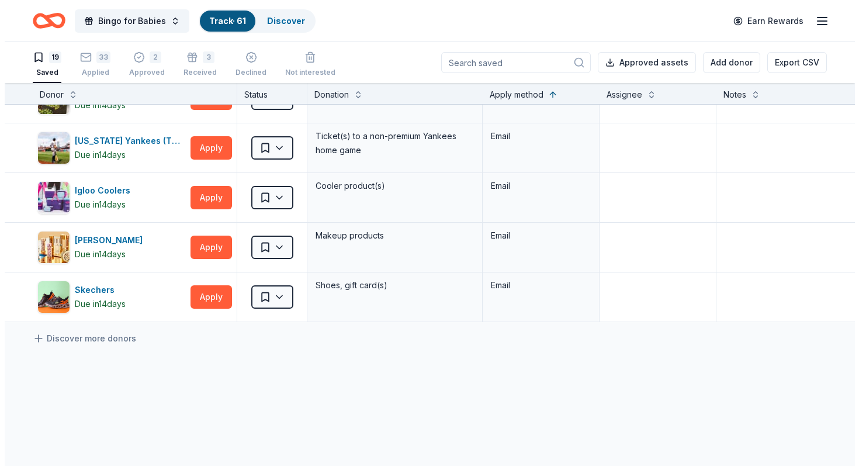
scroll to position [730, 0]
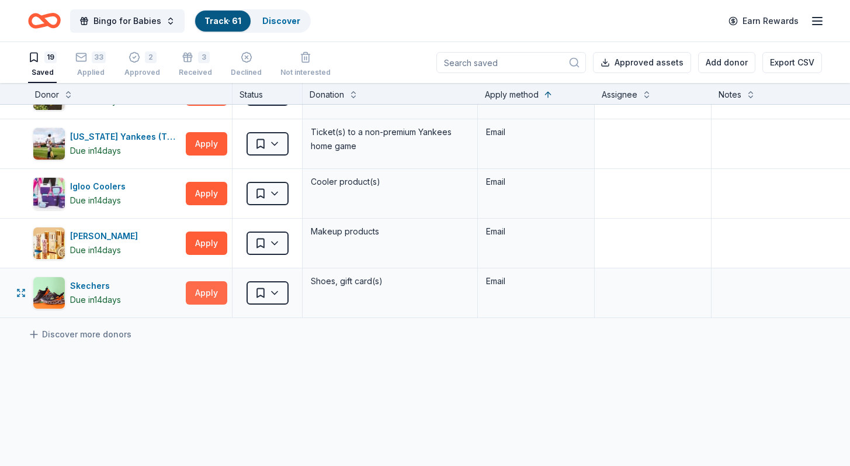
click at [210, 284] on button "Apply" at bounding box center [206, 292] width 41 height 23
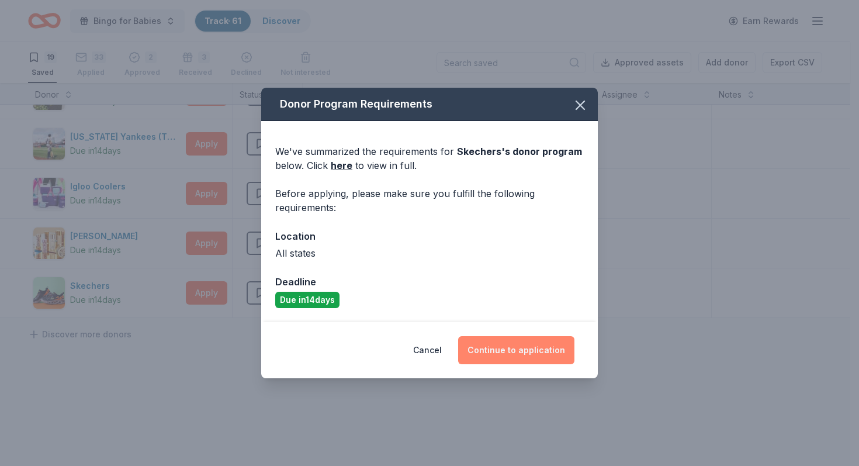
click at [522, 340] on button "Continue to application" at bounding box center [516, 350] width 116 height 28
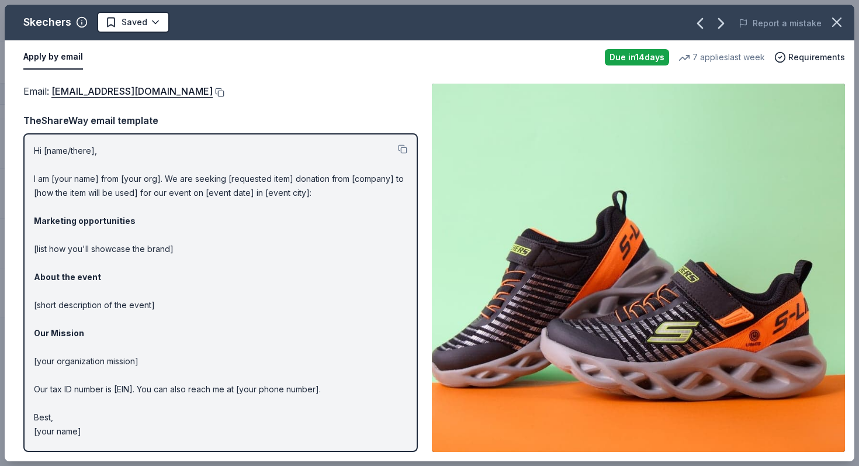
click at [213, 88] on button at bounding box center [219, 92] width 12 height 9
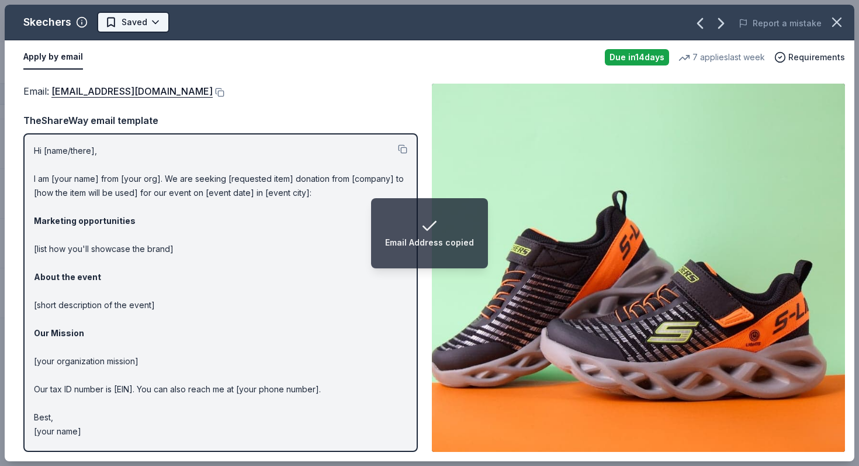
click at [153, 29] on html "Email Address copied Bingo for Babies Track · 61 Discover Earn Rewards 19 Saved…" at bounding box center [429, 233] width 859 height 466
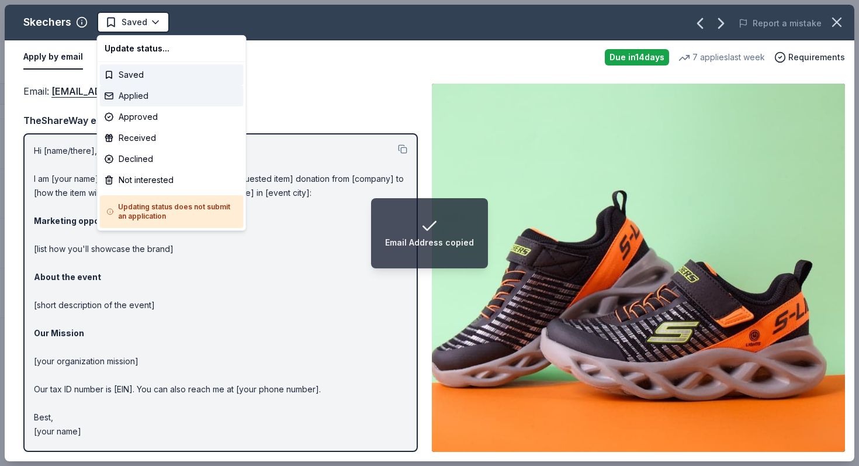
click at [137, 93] on div "Applied" at bounding box center [172, 95] width 144 height 21
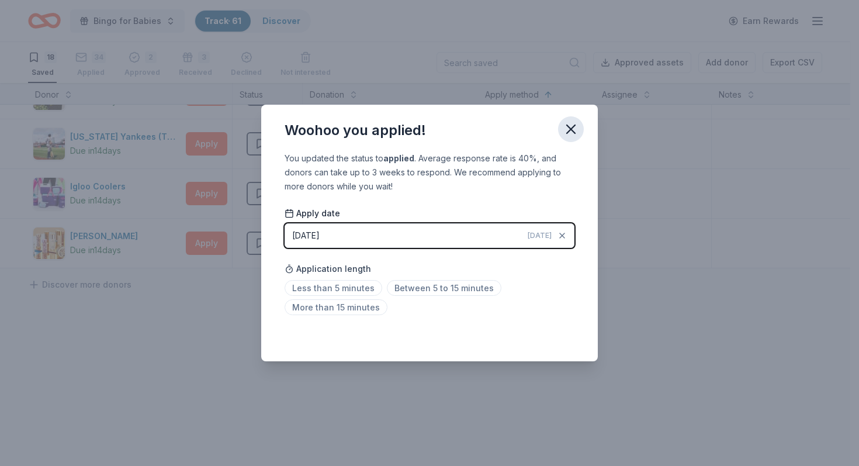
click at [571, 129] on icon "button" at bounding box center [571, 129] width 16 height 16
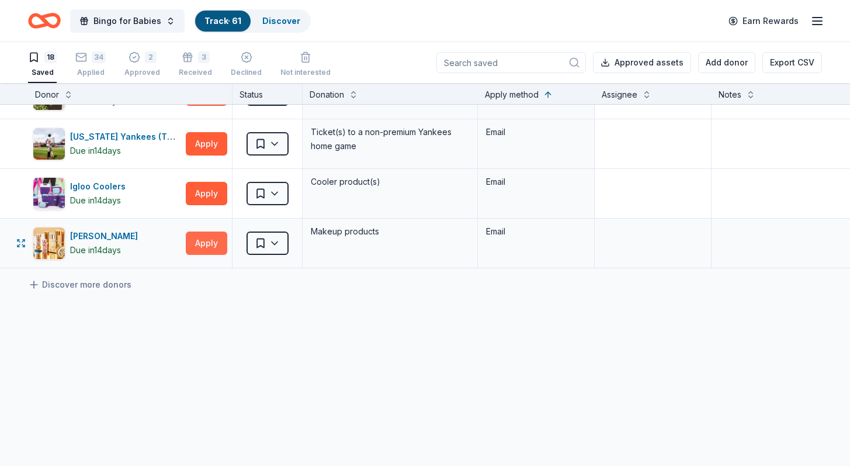
click at [216, 243] on button "Apply" at bounding box center [206, 242] width 41 height 23
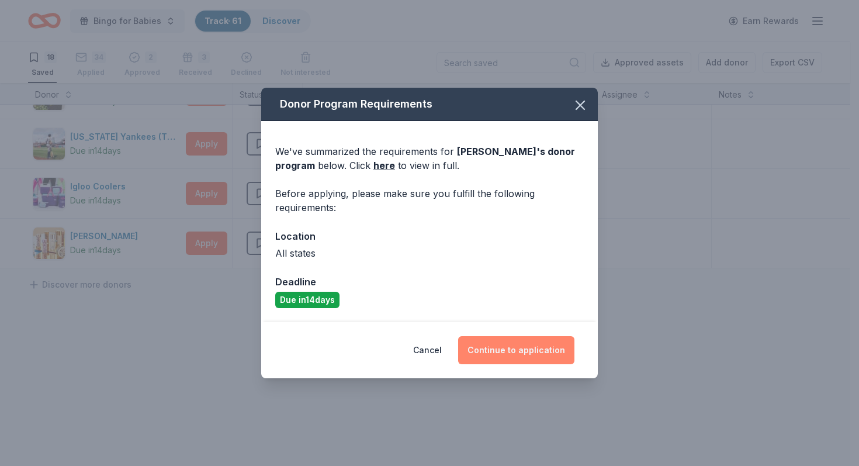
click at [518, 341] on button "Continue to application" at bounding box center [516, 350] width 116 height 28
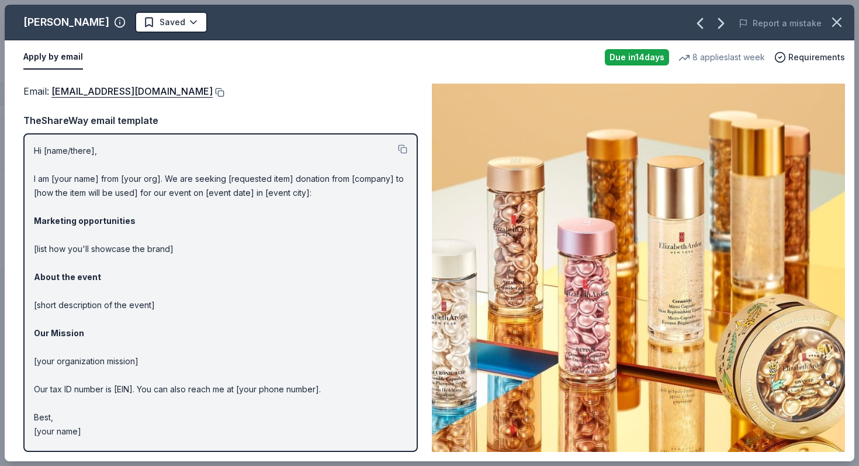
click at [221, 91] on button at bounding box center [219, 92] width 12 height 9
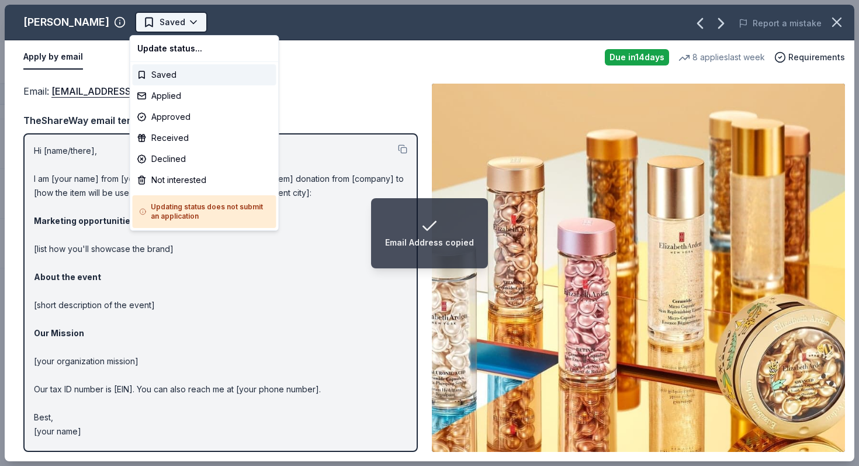
click at [171, 23] on html "Email Address copied Bingo for Babies Track · 61 Discover Earn Rewards 18 Saved…" at bounding box center [429, 233] width 859 height 466
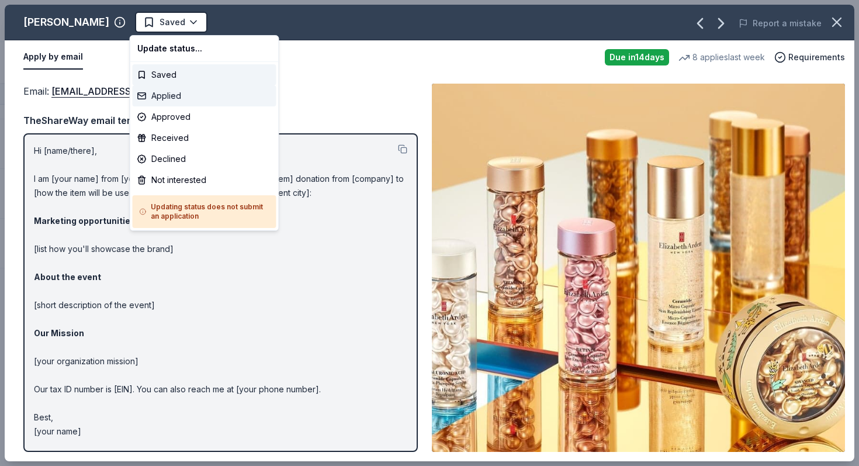
click at [164, 99] on div "Applied" at bounding box center [205, 95] width 144 height 21
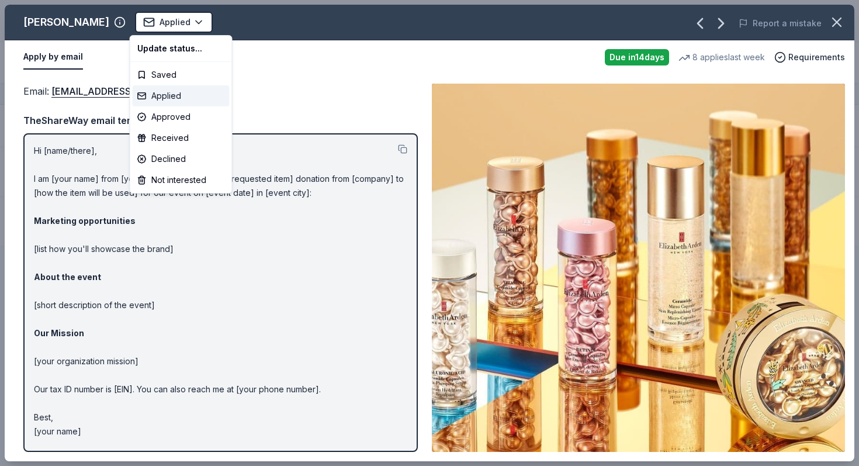
scroll to position [711, 0]
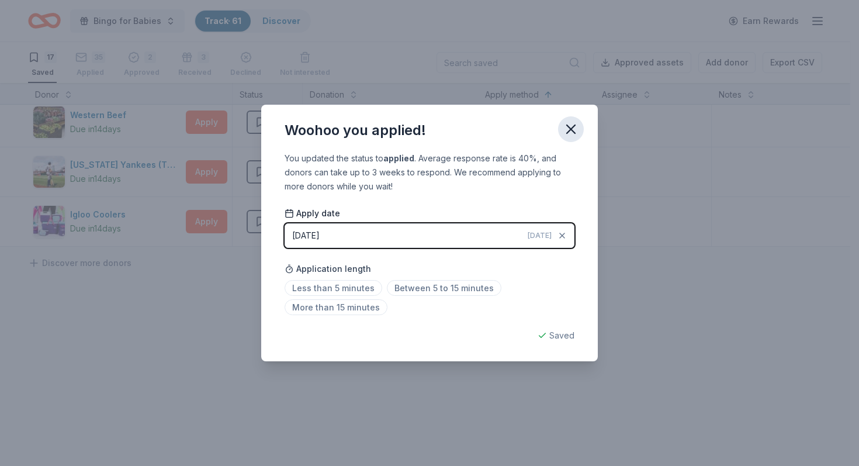
click at [572, 126] on icon "button" at bounding box center [571, 129] width 16 height 16
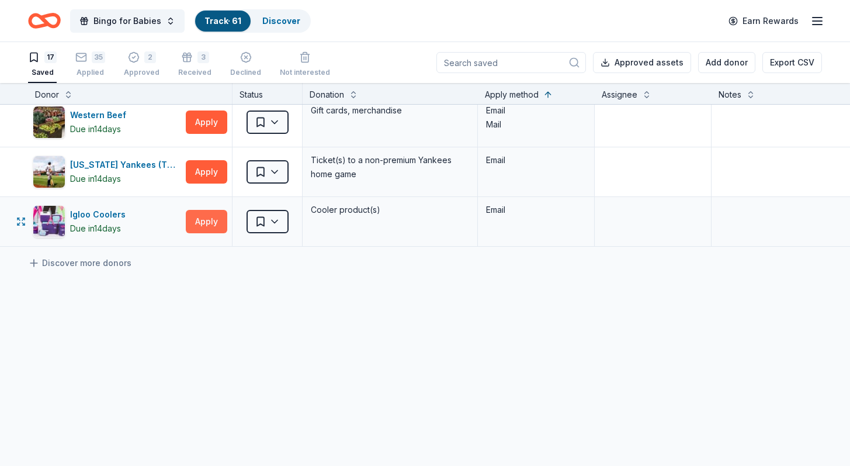
click at [207, 210] on button "Apply" at bounding box center [206, 221] width 41 height 23
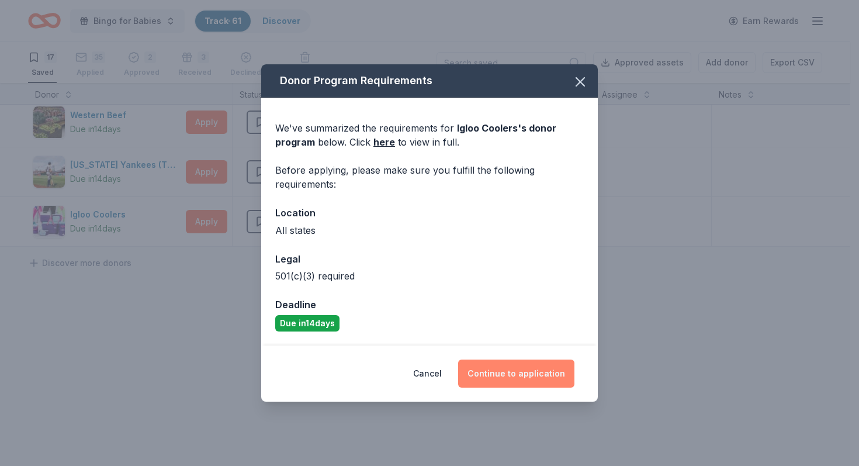
click at [510, 384] on button "Continue to application" at bounding box center [516, 373] width 116 height 28
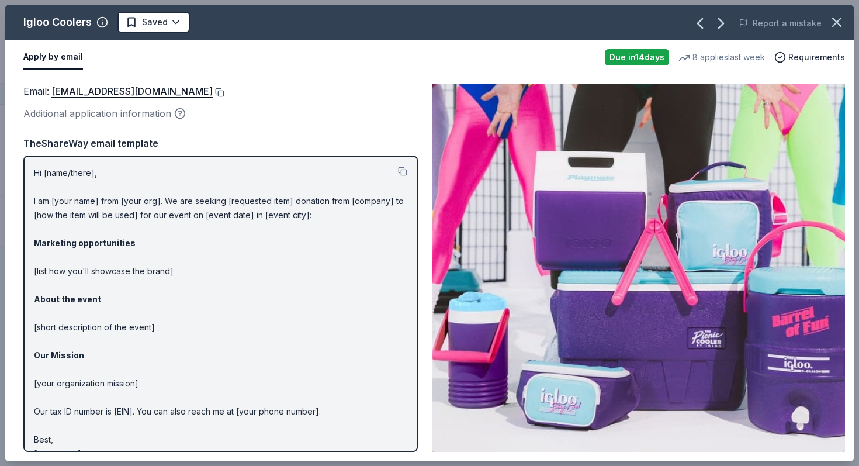
click at [213, 92] on button at bounding box center [219, 92] width 12 height 9
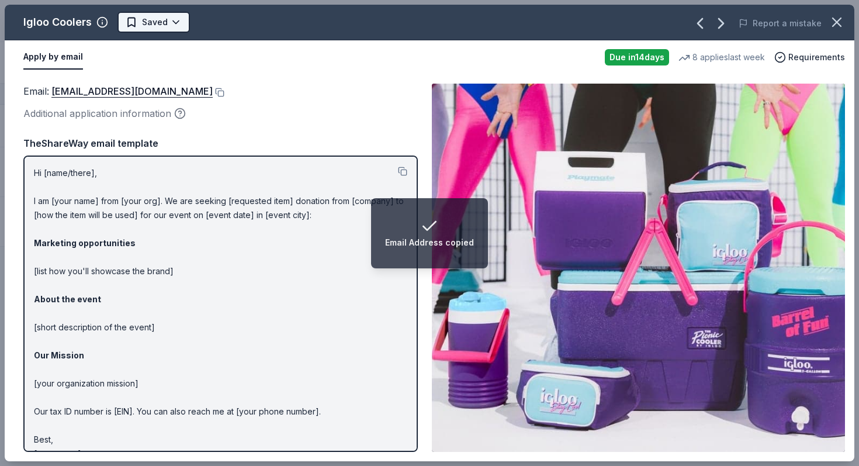
click at [137, 20] on html "Email Address copied Bingo for Babies Track · 61 Discover Earn Rewards 17 Saved…" at bounding box center [429, 233] width 859 height 466
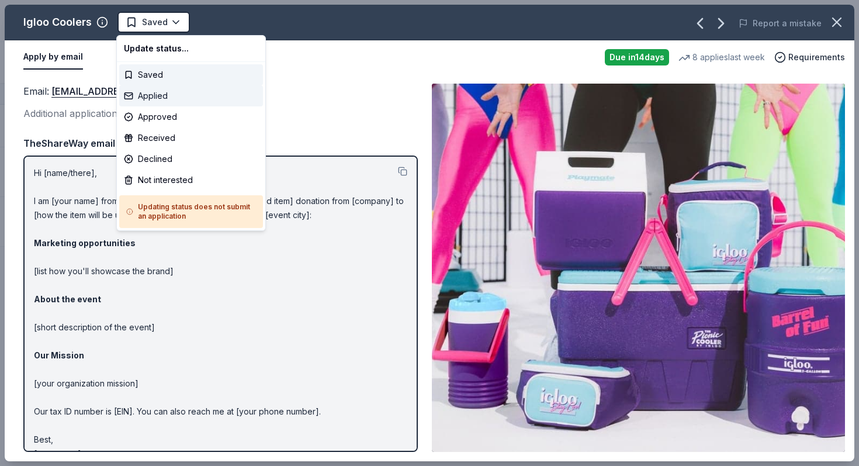
click at [140, 98] on div "Applied" at bounding box center [191, 95] width 144 height 21
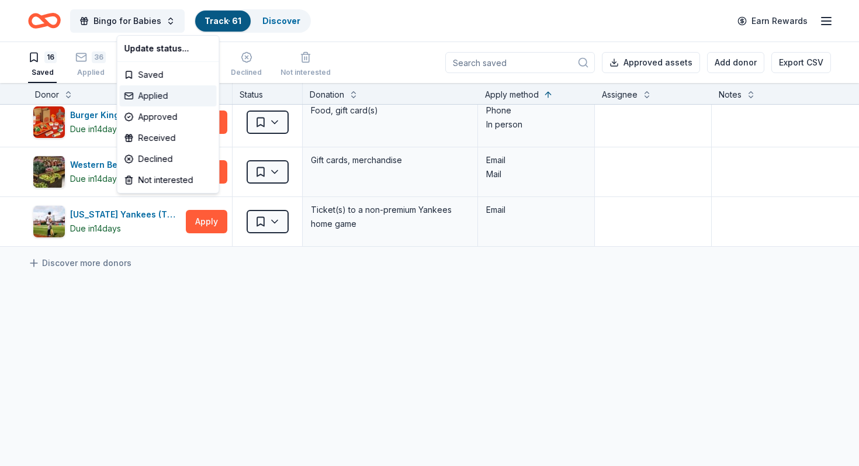
scroll to position [661, 0]
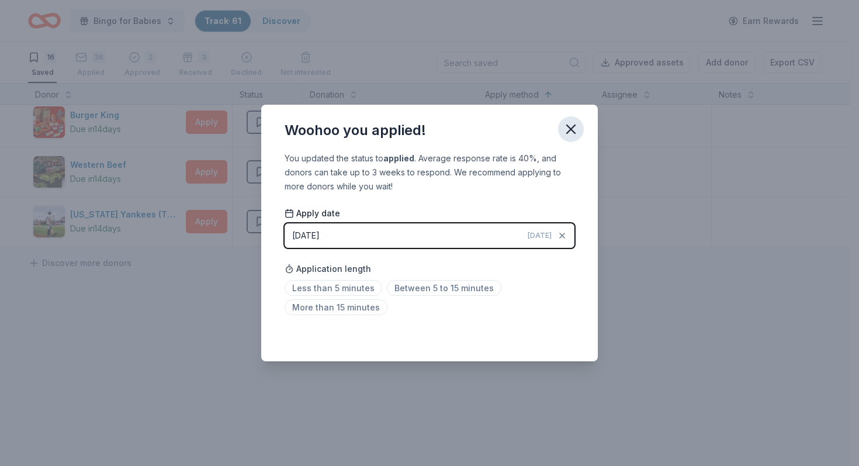
click at [572, 130] on icon "button" at bounding box center [571, 129] width 8 height 8
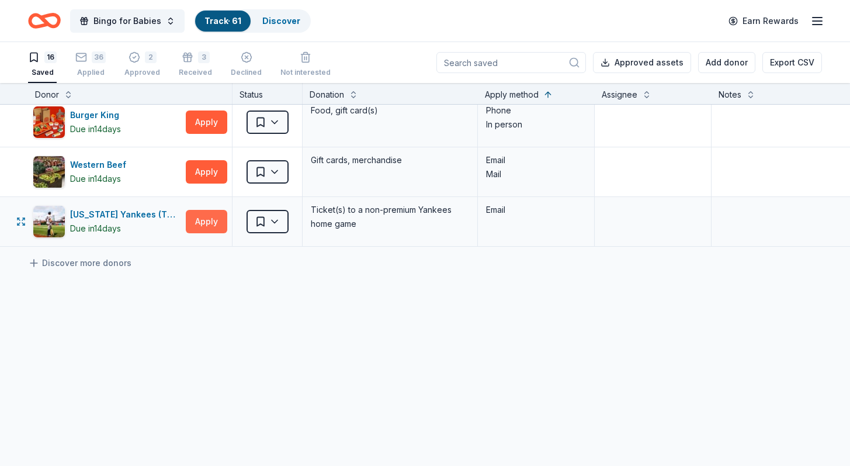
click at [218, 213] on button "Apply" at bounding box center [206, 221] width 41 height 23
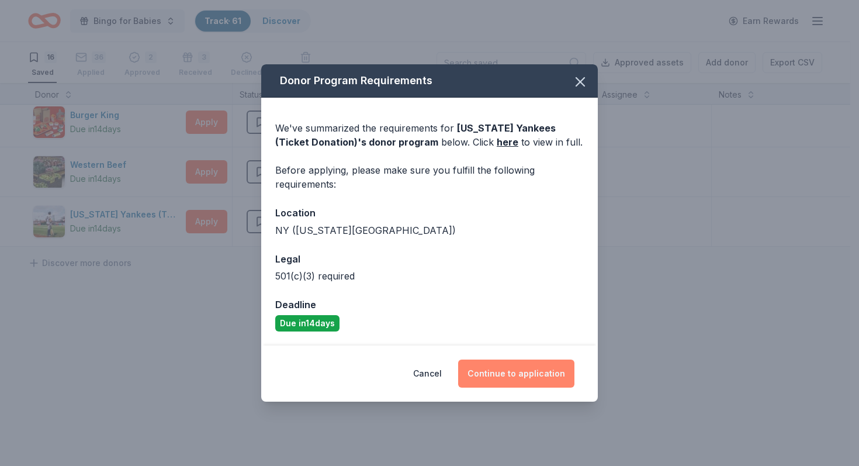
click at [512, 371] on button "Continue to application" at bounding box center [516, 373] width 116 height 28
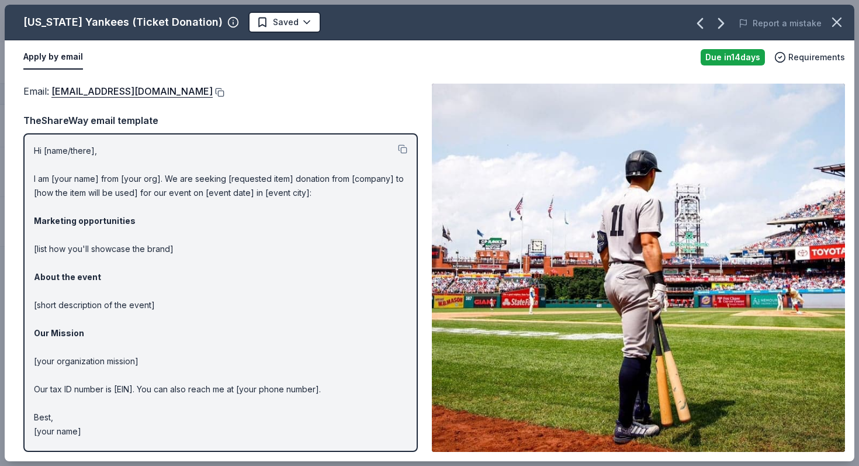
click at [213, 93] on button at bounding box center [219, 92] width 12 height 9
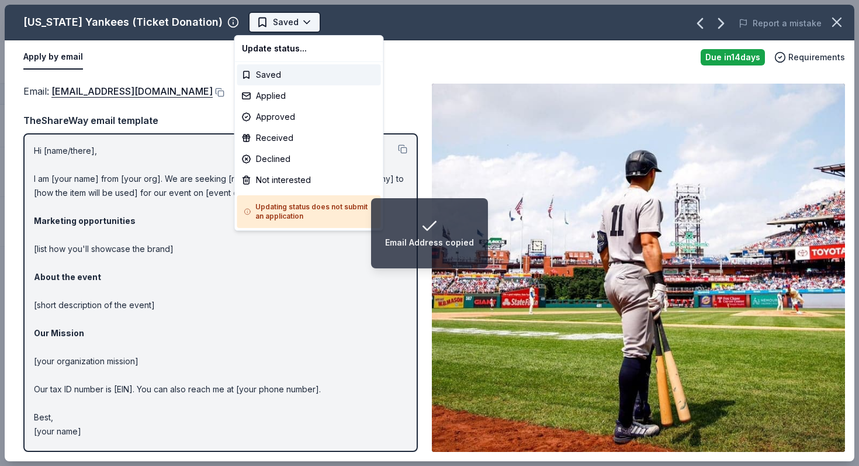
click at [265, 27] on html "Email Address copied Bingo for Babies Track · 61 Discover Earn Rewards 16 Saved…" at bounding box center [429, 233] width 859 height 466
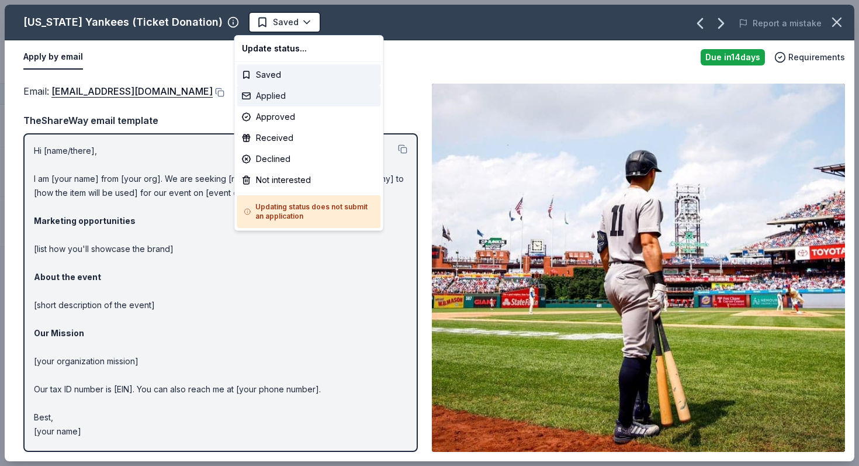
click at [269, 98] on div "Applied" at bounding box center [309, 95] width 144 height 21
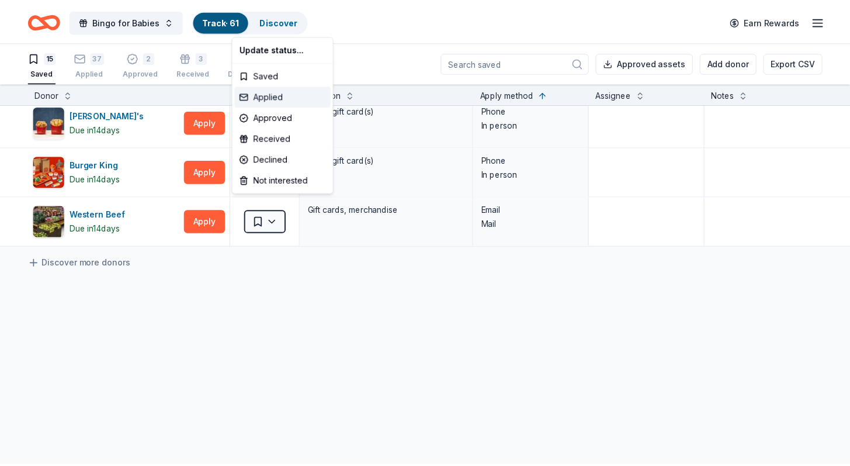
scroll to position [612, 0]
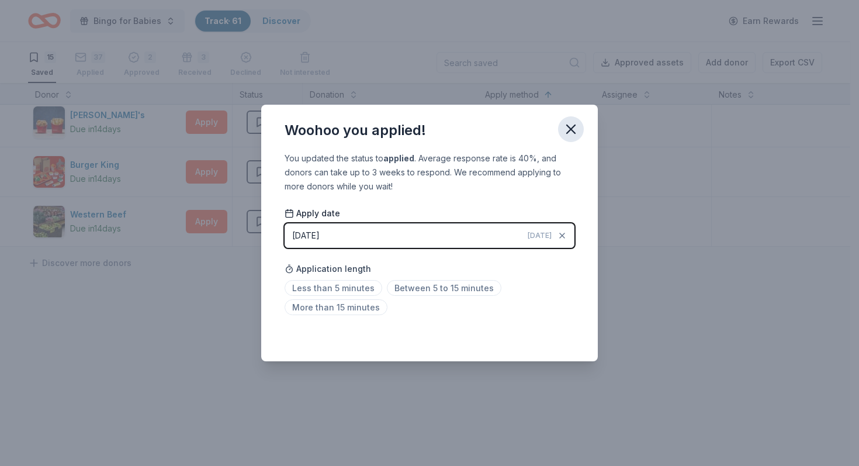
click at [571, 131] on icon "button" at bounding box center [571, 129] width 16 height 16
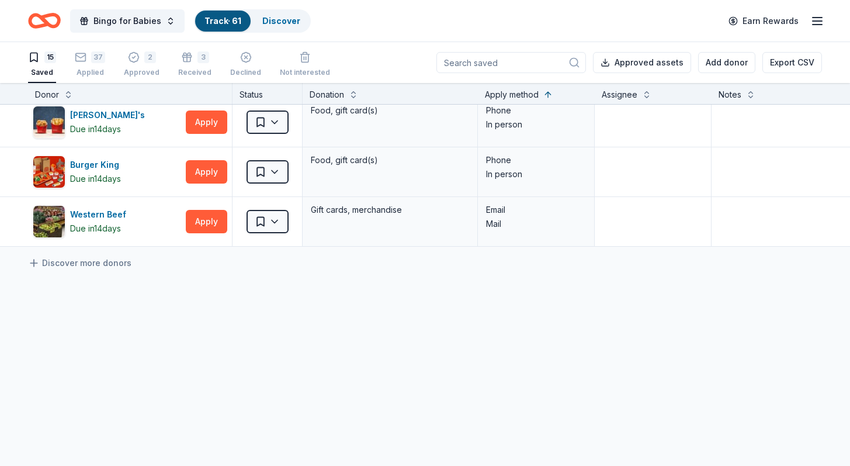
click at [211, 211] on button "Apply" at bounding box center [206, 221] width 41 height 23
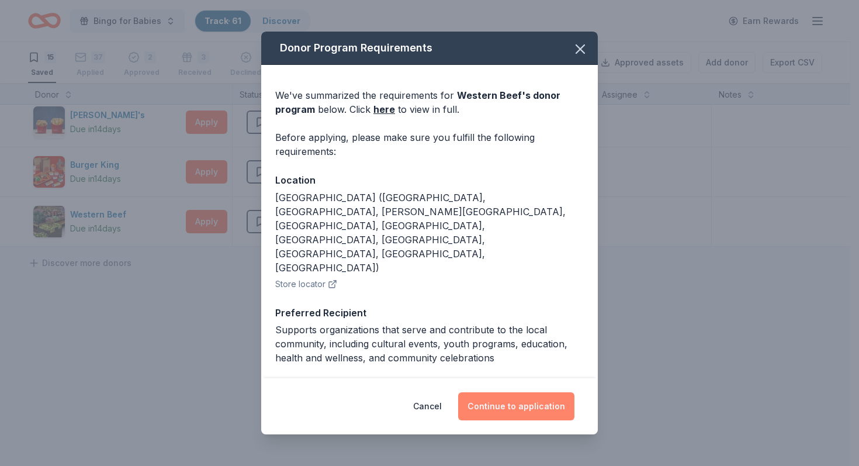
click at [509, 405] on button "Continue to application" at bounding box center [516, 406] width 116 height 28
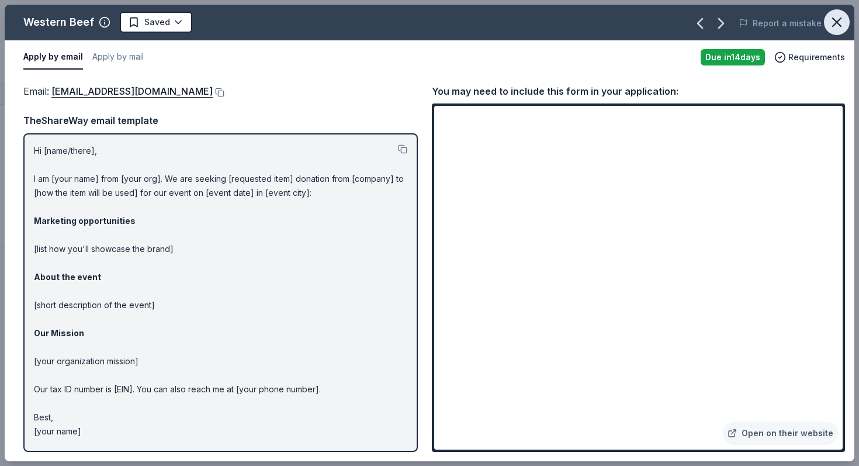
click at [838, 23] on icon "button" at bounding box center [836, 22] width 16 height 16
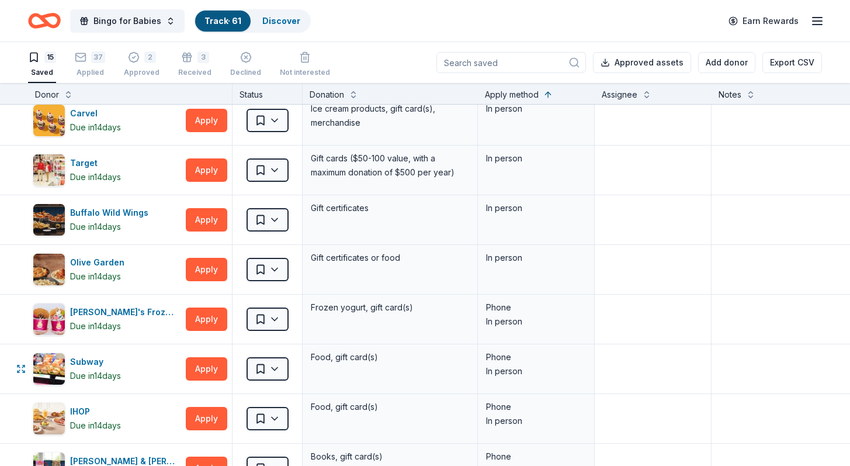
scroll to position [0, 0]
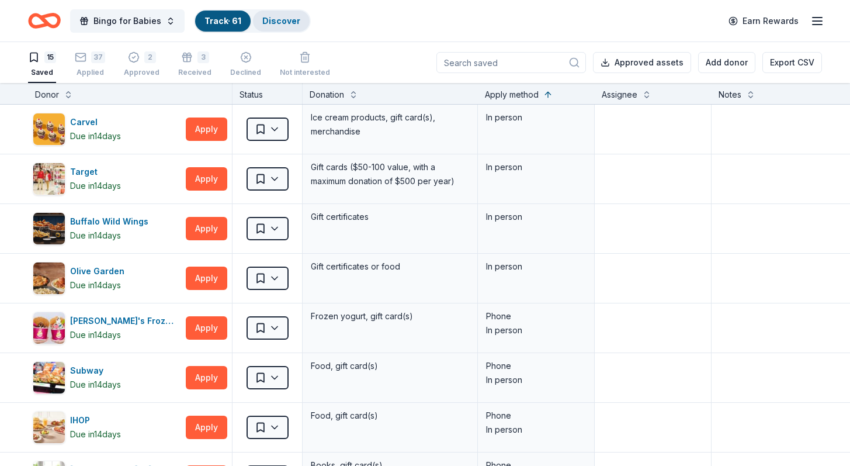
click at [279, 20] on link "Discover" at bounding box center [281, 21] width 38 height 10
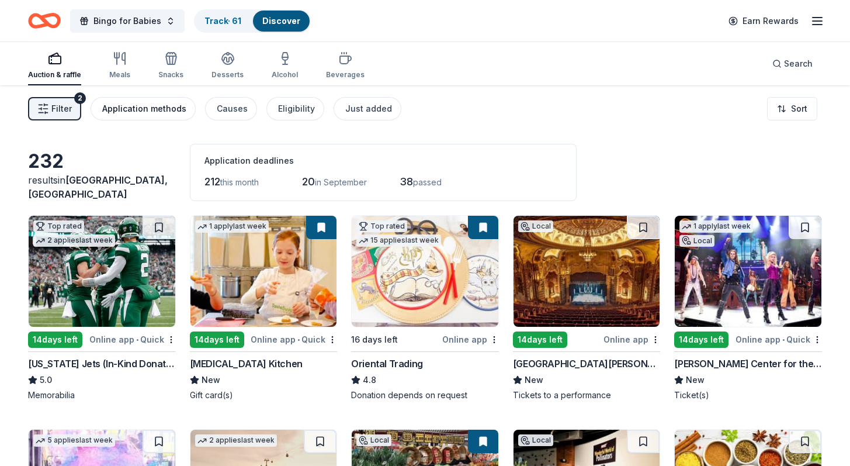
click at [148, 107] on div "Application methods" at bounding box center [144, 109] width 84 height 14
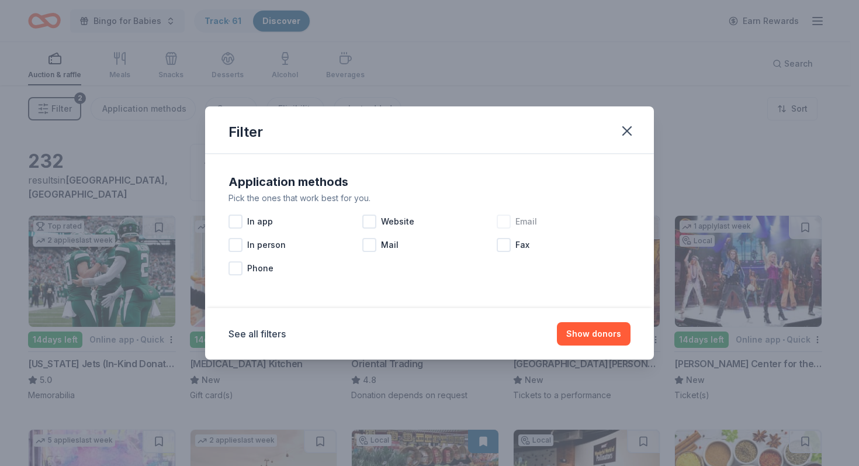
click at [501, 222] on div at bounding box center [504, 221] width 14 height 14
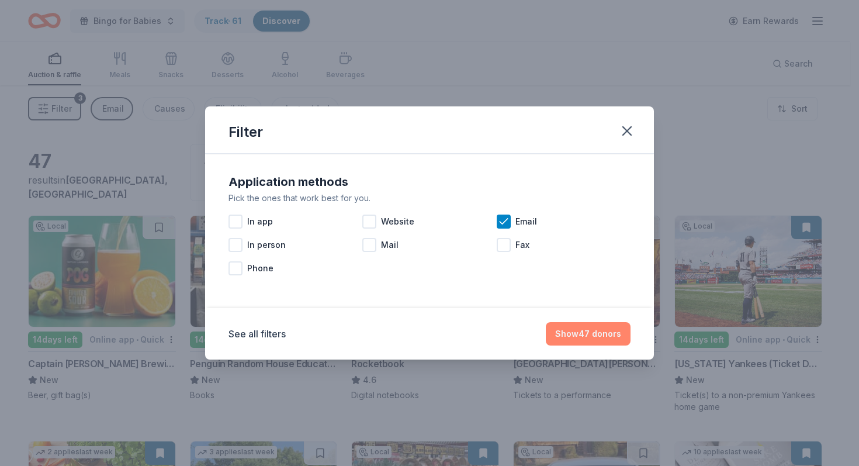
click at [605, 332] on button "Show 47 donors" at bounding box center [588, 333] width 85 height 23
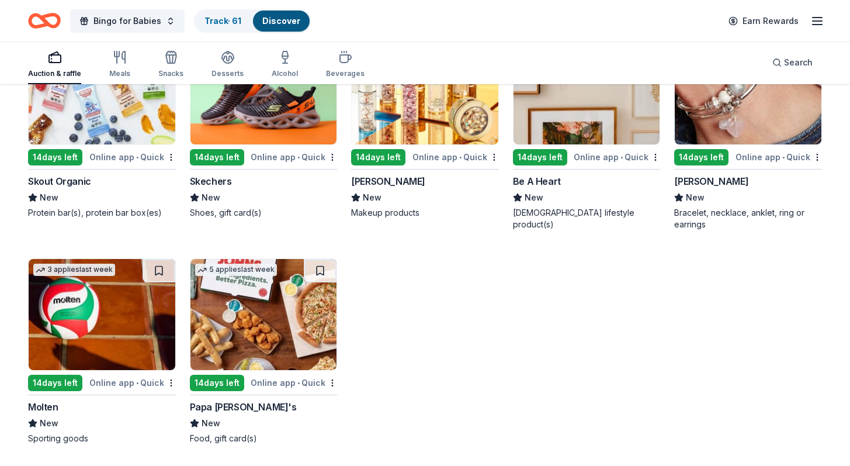
scroll to position [1953, 0]
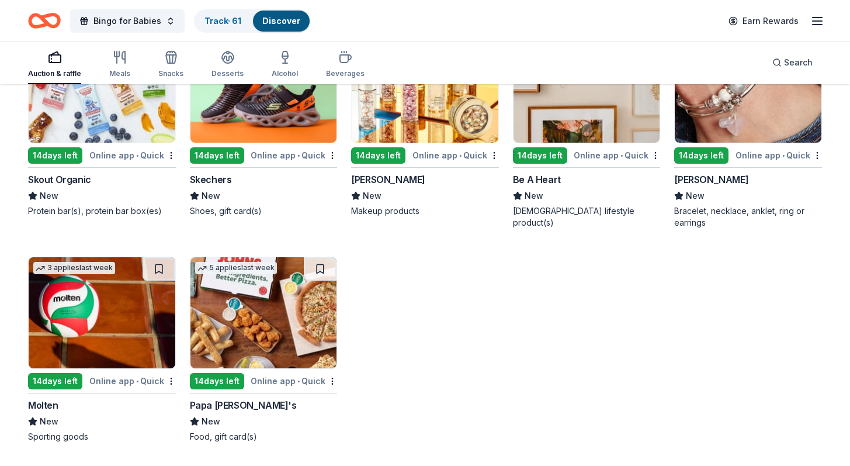
click at [274, 327] on img at bounding box center [263, 312] width 147 height 111
